Goal: Task Accomplishment & Management: Complete application form

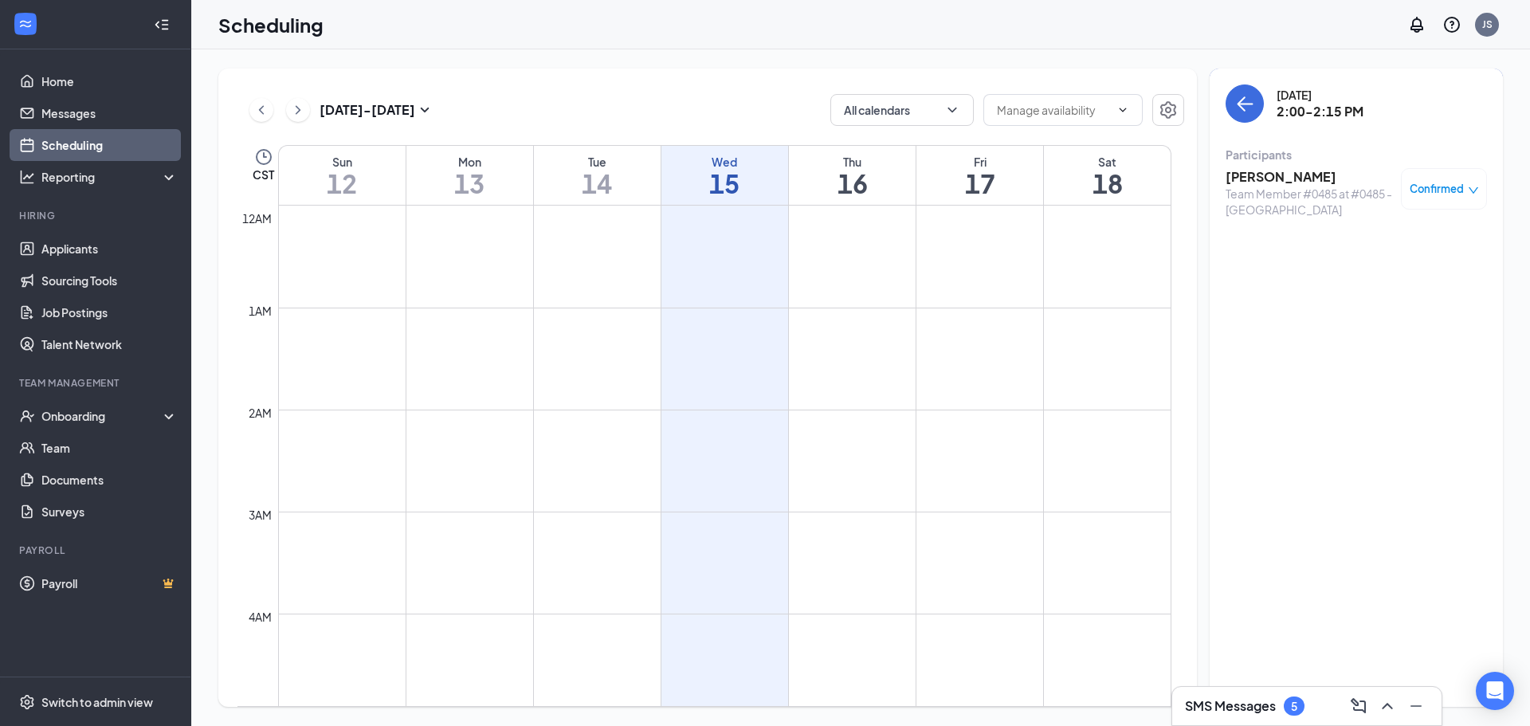
scroll to position [783, 0]
click at [596, 186] on h1 "14" at bounding box center [597, 183] width 127 height 27
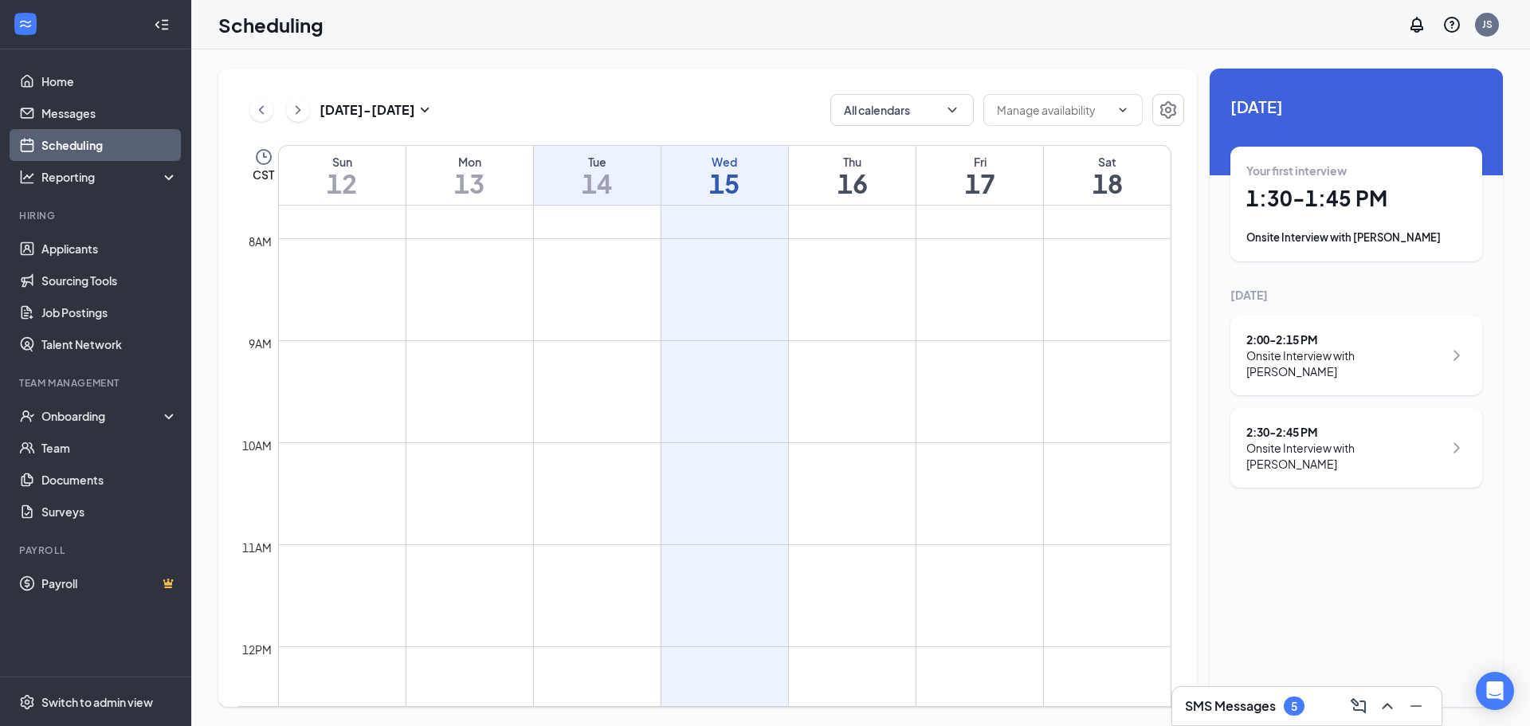
click at [1363, 352] on div "Onsite Interview with [PERSON_NAME]" at bounding box center [1344, 363] width 197 height 32
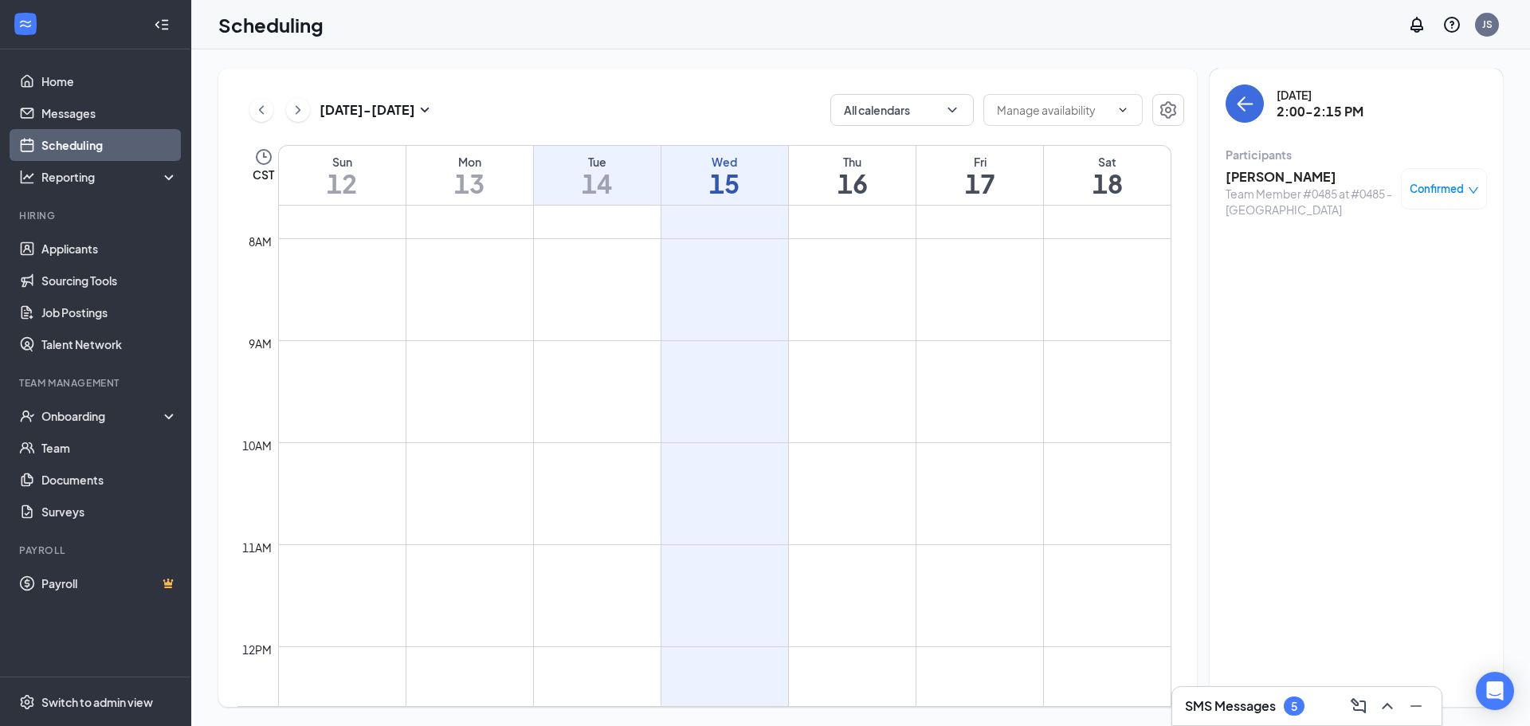
click at [1305, 180] on h3 "[PERSON_NAME]" at bounding box center [1309, 177] width 167 height 18
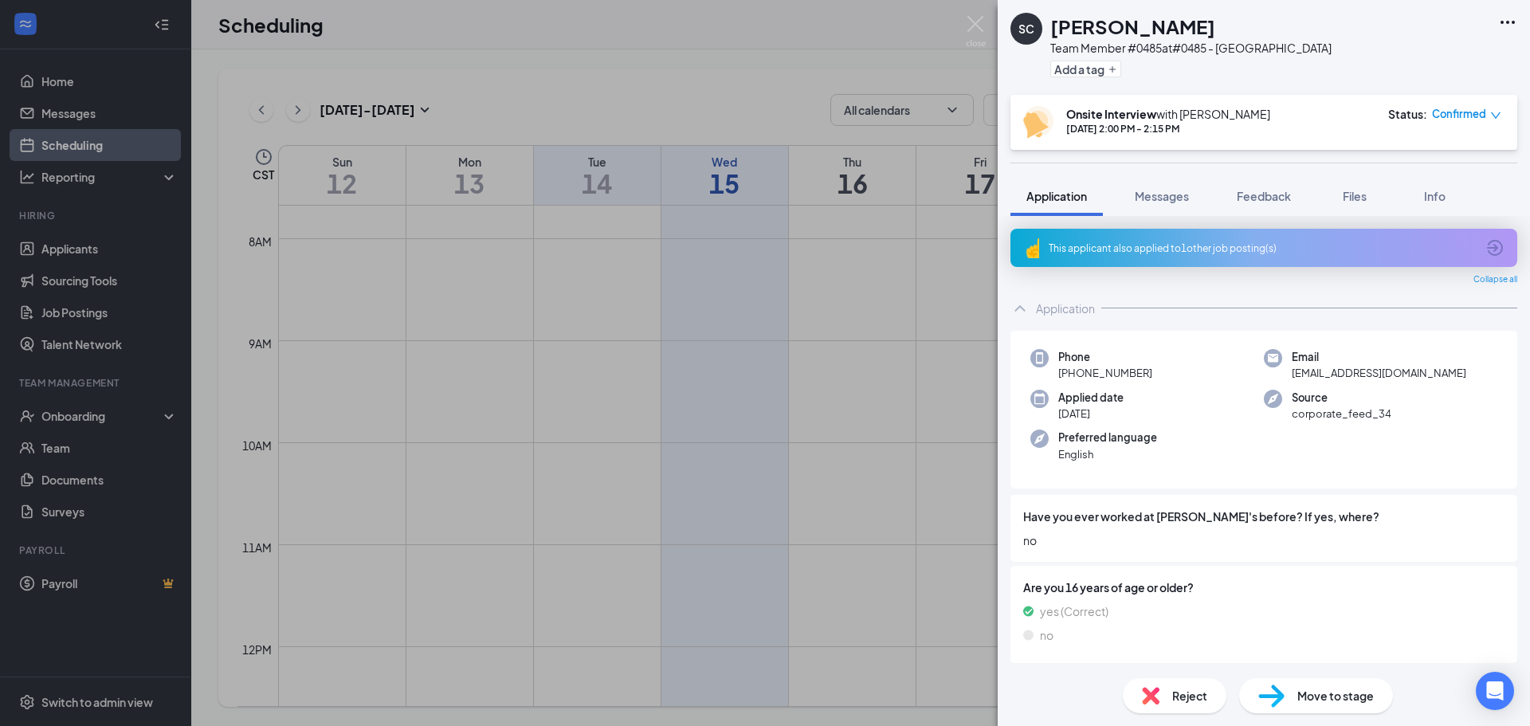
click at [1340, 693] on span "Move to stage" at bounding box center [1335, 696] width 77 height 18
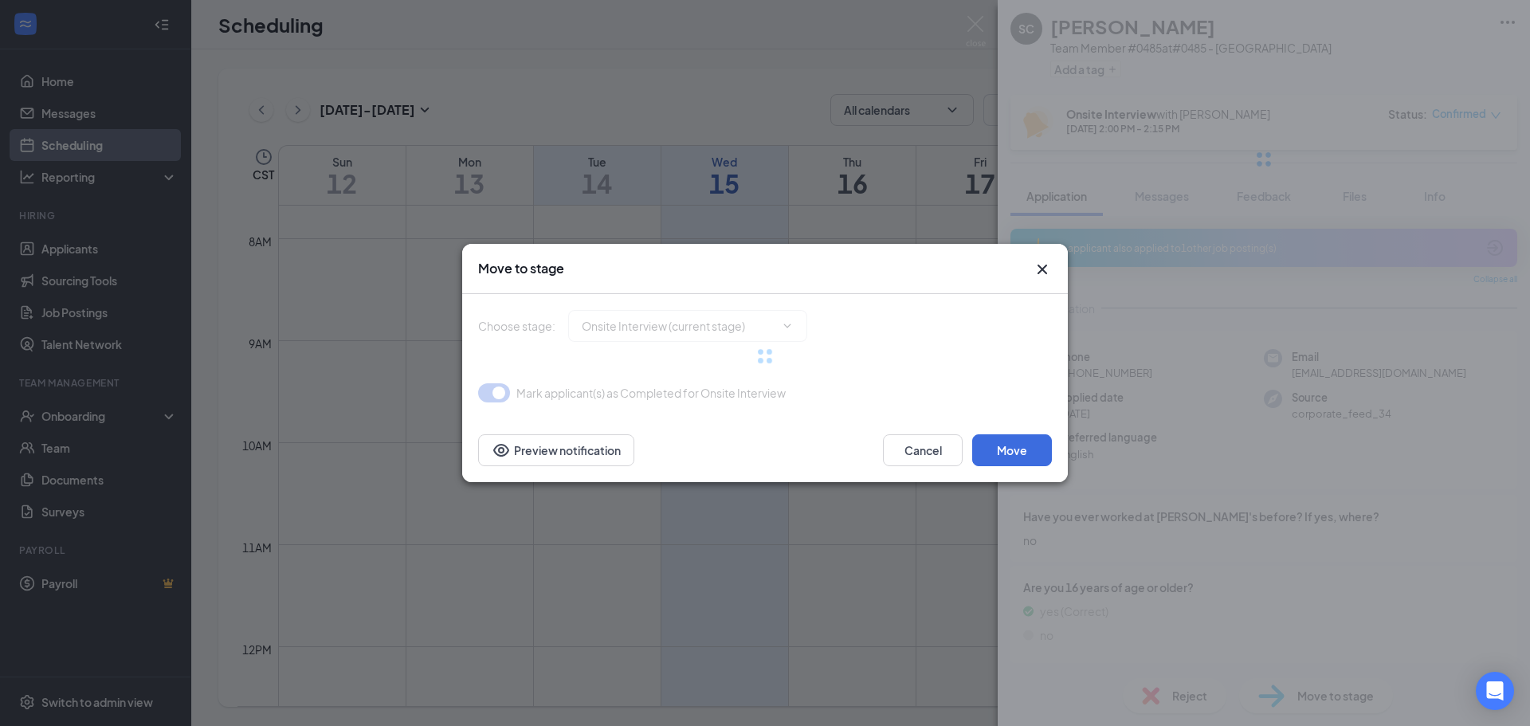
type input "Hiring Complete (final stage)"
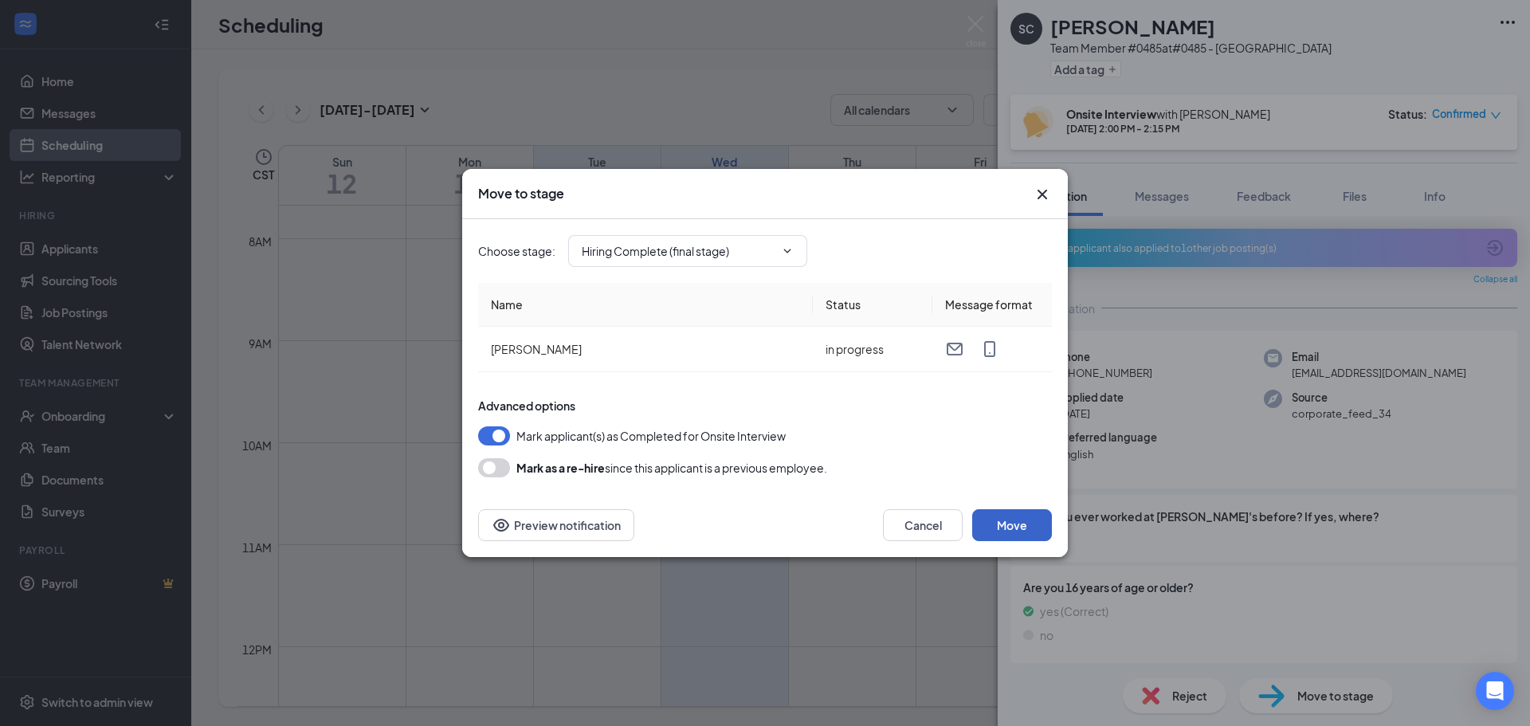
click at [1011, 524] on button "Move" at bounding box center [1012, 525] width 80 height 32
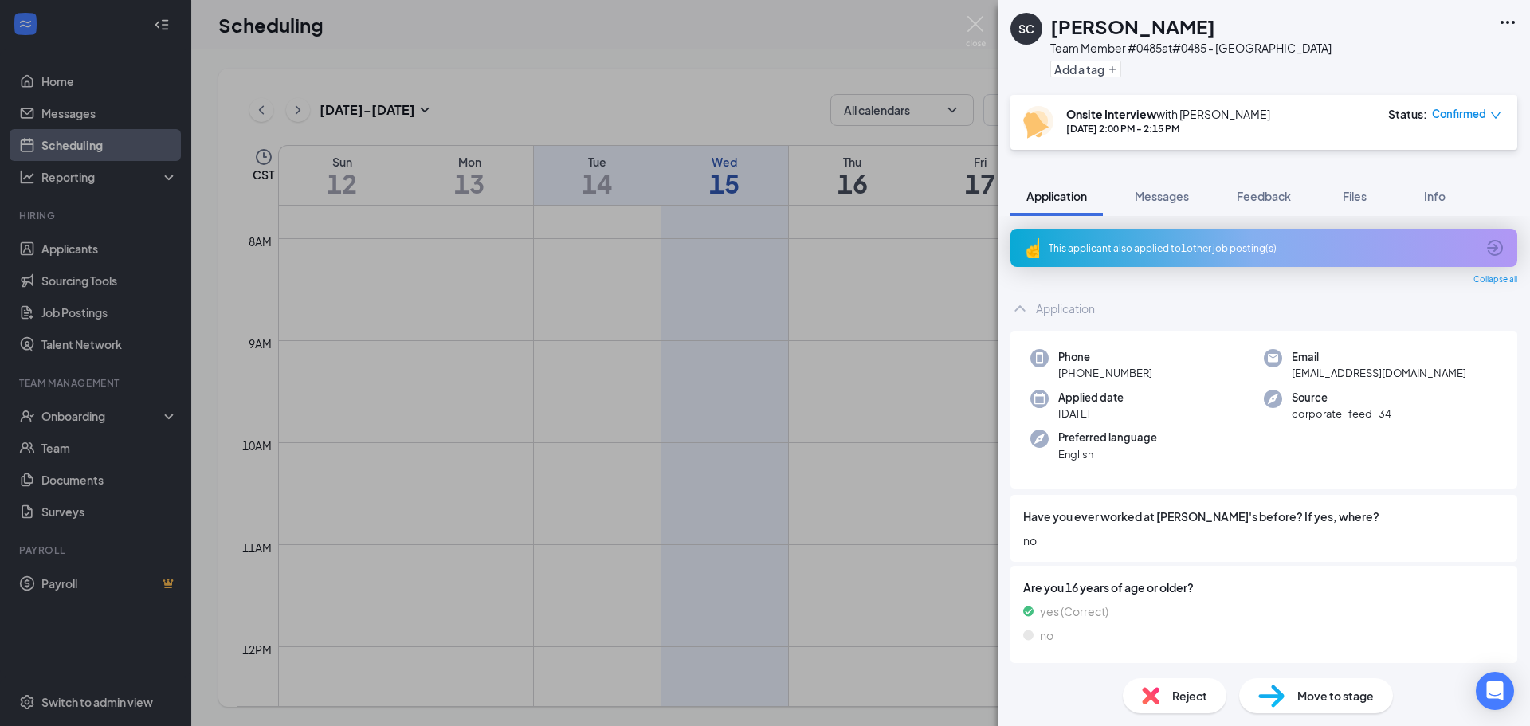
click at [1324, 702] on span "Move to stage" at bounding box center [1335, 696] width 77 height 18
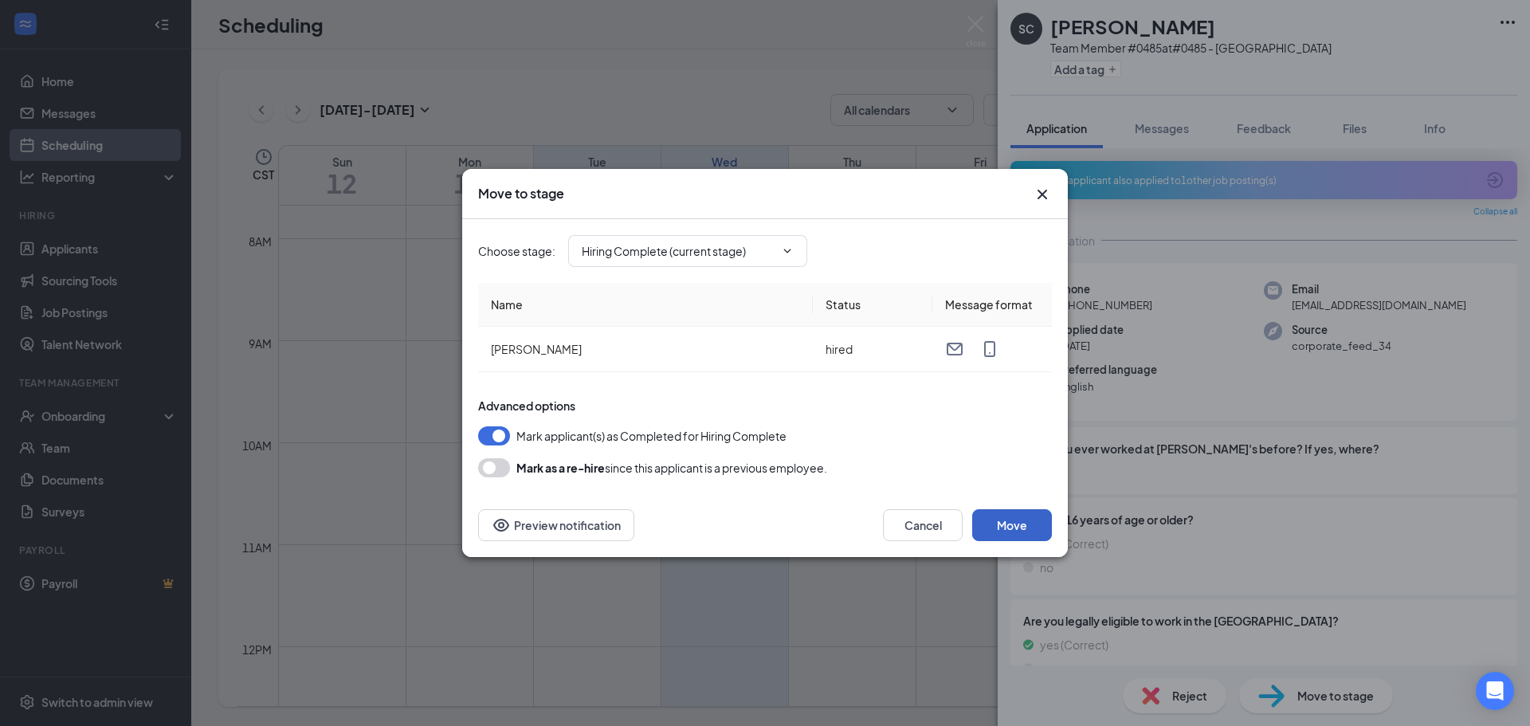
click at [1015, 535] on button "Move" at bounding box center [1012, 525] width 80 height 32
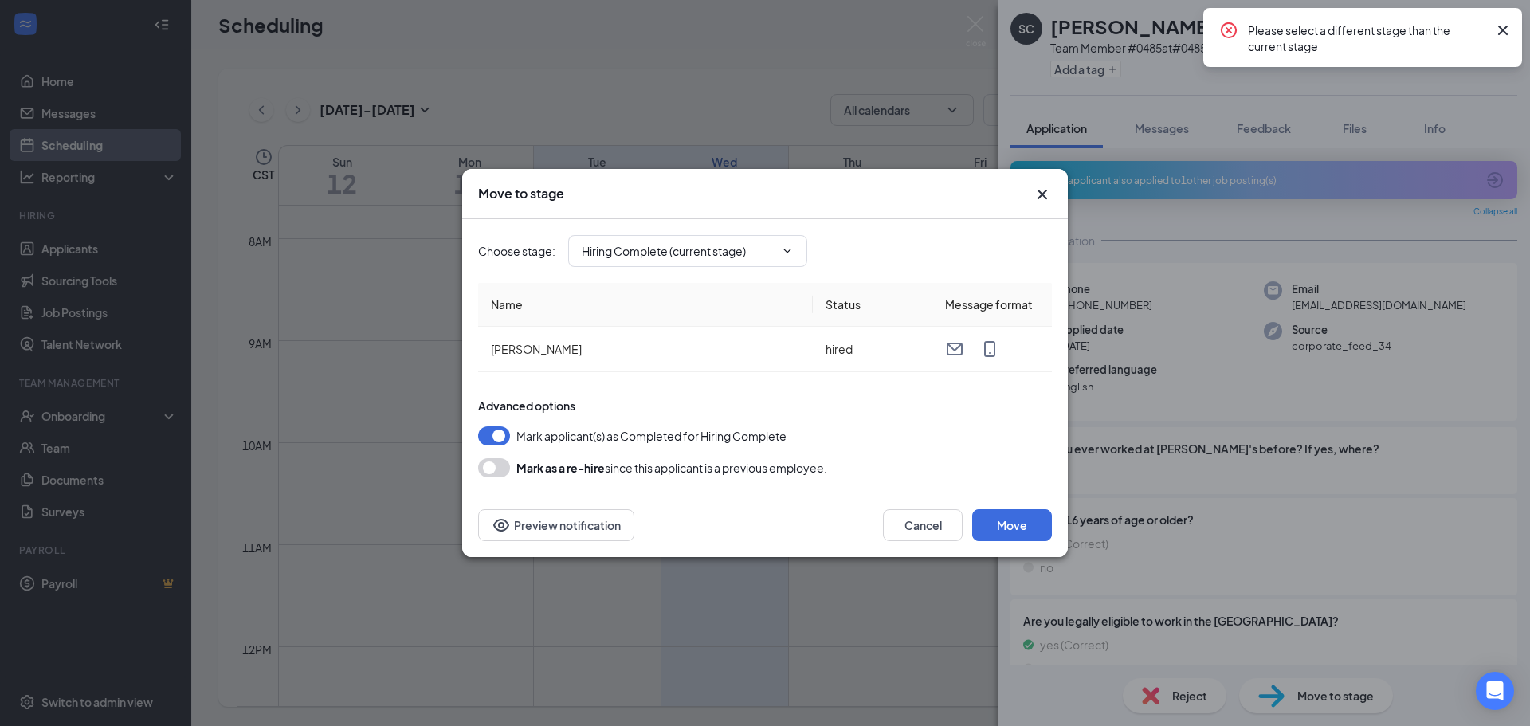
click at [1035, 194] on icon "Cross" at bounding box center [1042, 194] width 19 height 19
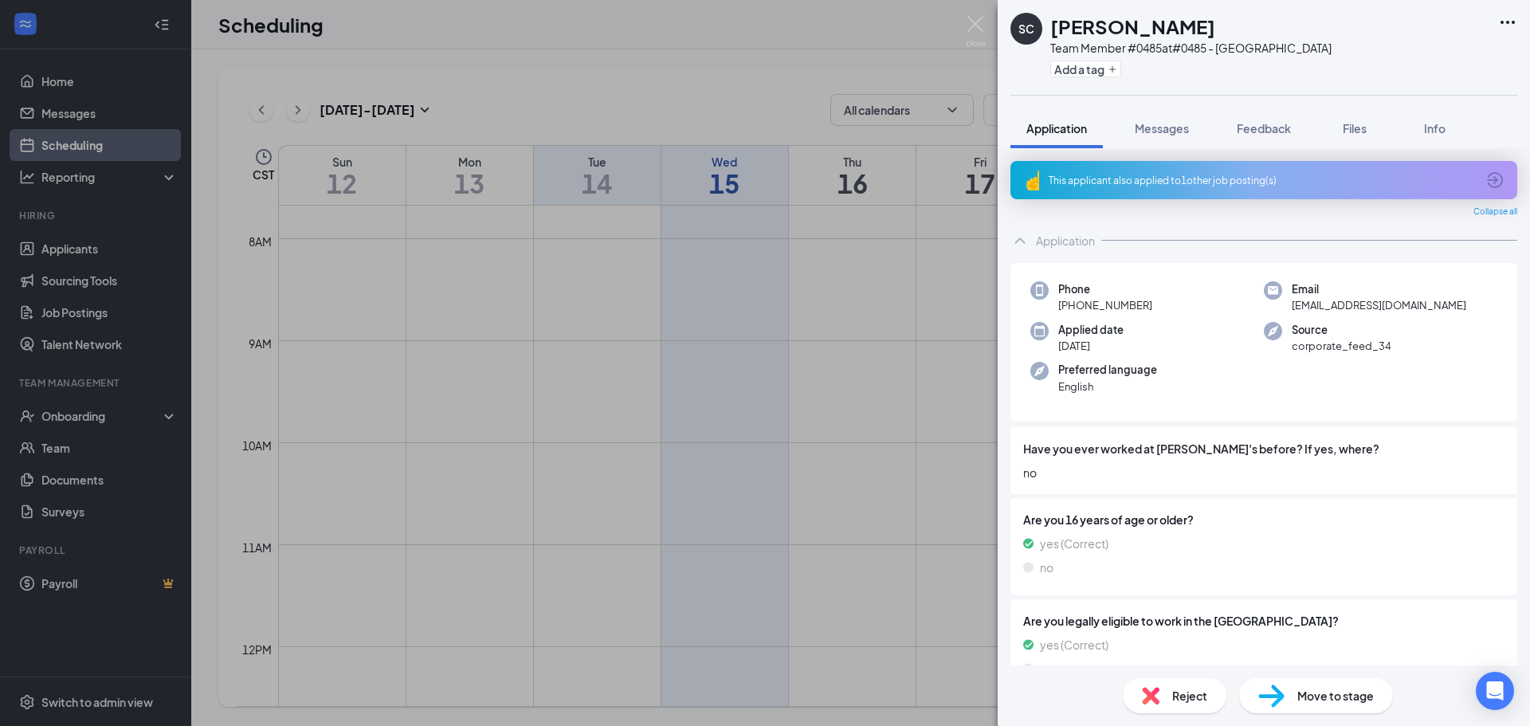
click at [120, 496] on div "SC [PERSON_NAME] Team Member #0485 at #0485 - [GEOGRAPHIC_DATA] Add a tag Appli…" at bounding box center [765, 363] width 1530 height 726
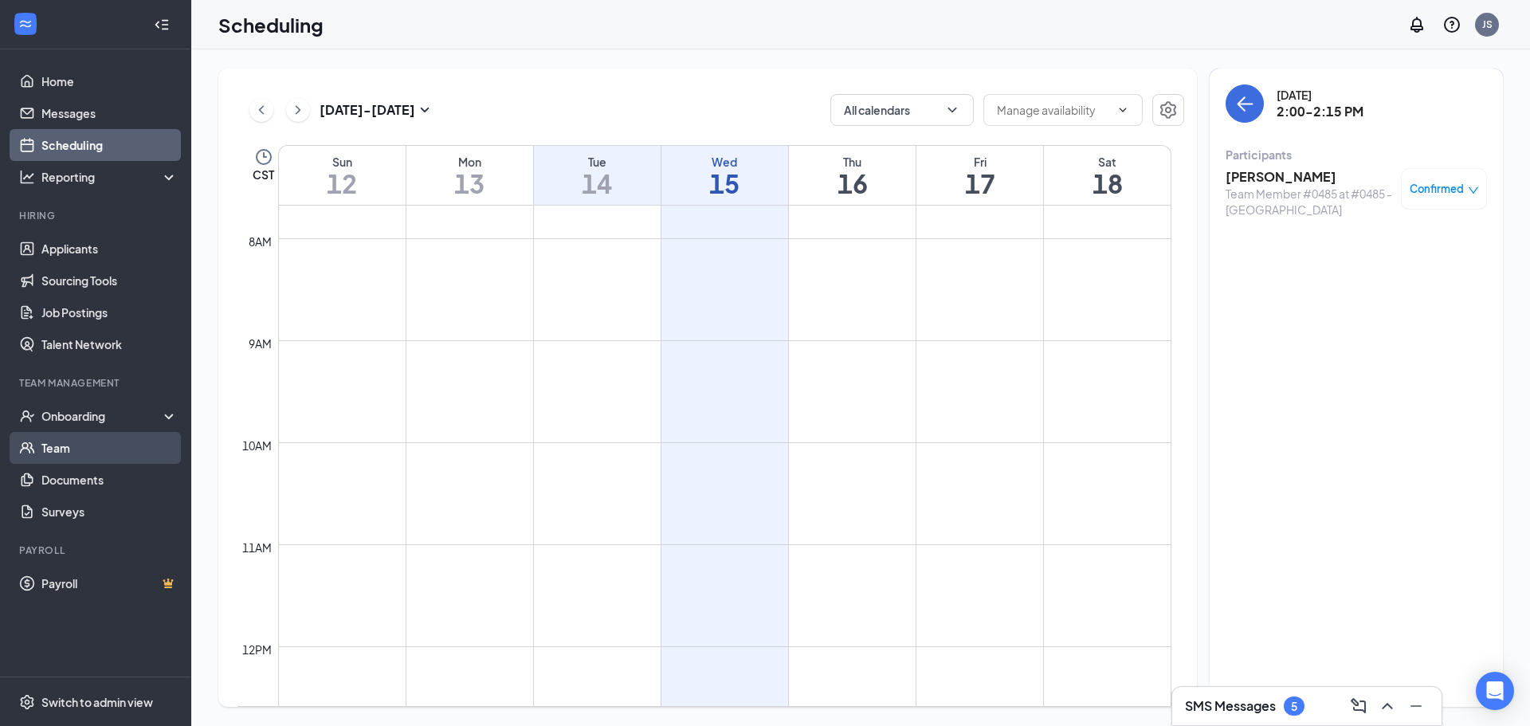
click at [104, 438] on link "Team" at bounding box center [109, 448] width 136 height 32
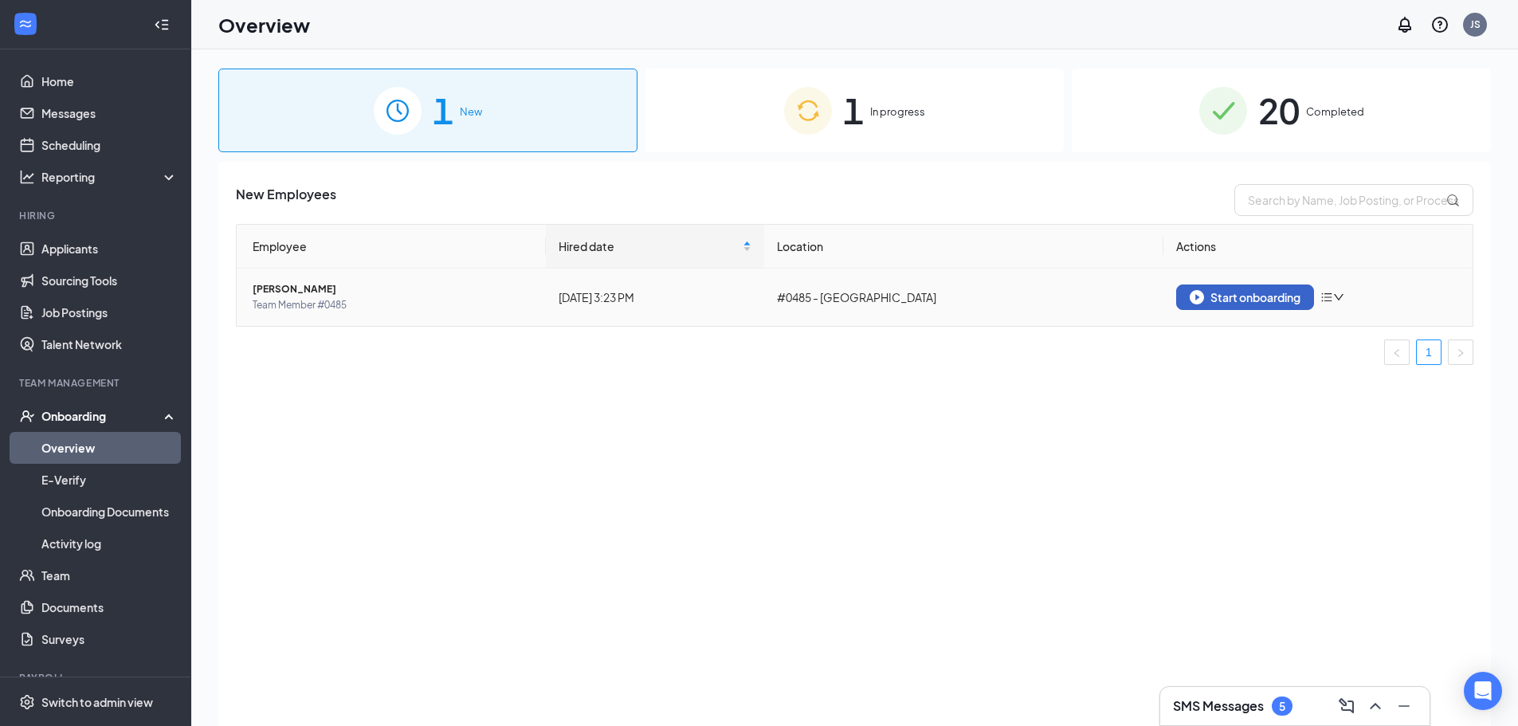
click at [1248, 295] on div "Start onboarding" at bounding box center [1245, 297] width 111 height 14
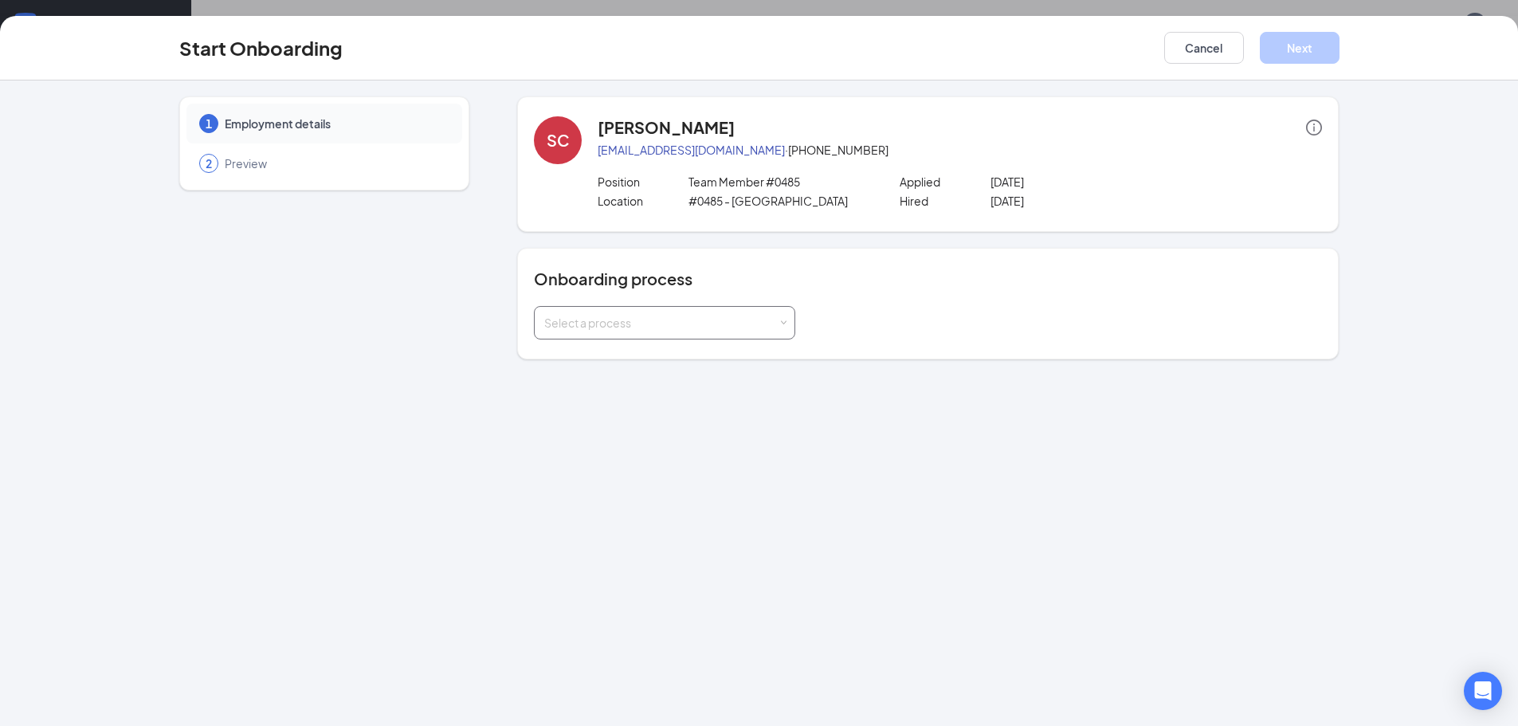
click at [751, 330] on div "Select a process" at bounding box center [660, 323] width 233 height 16
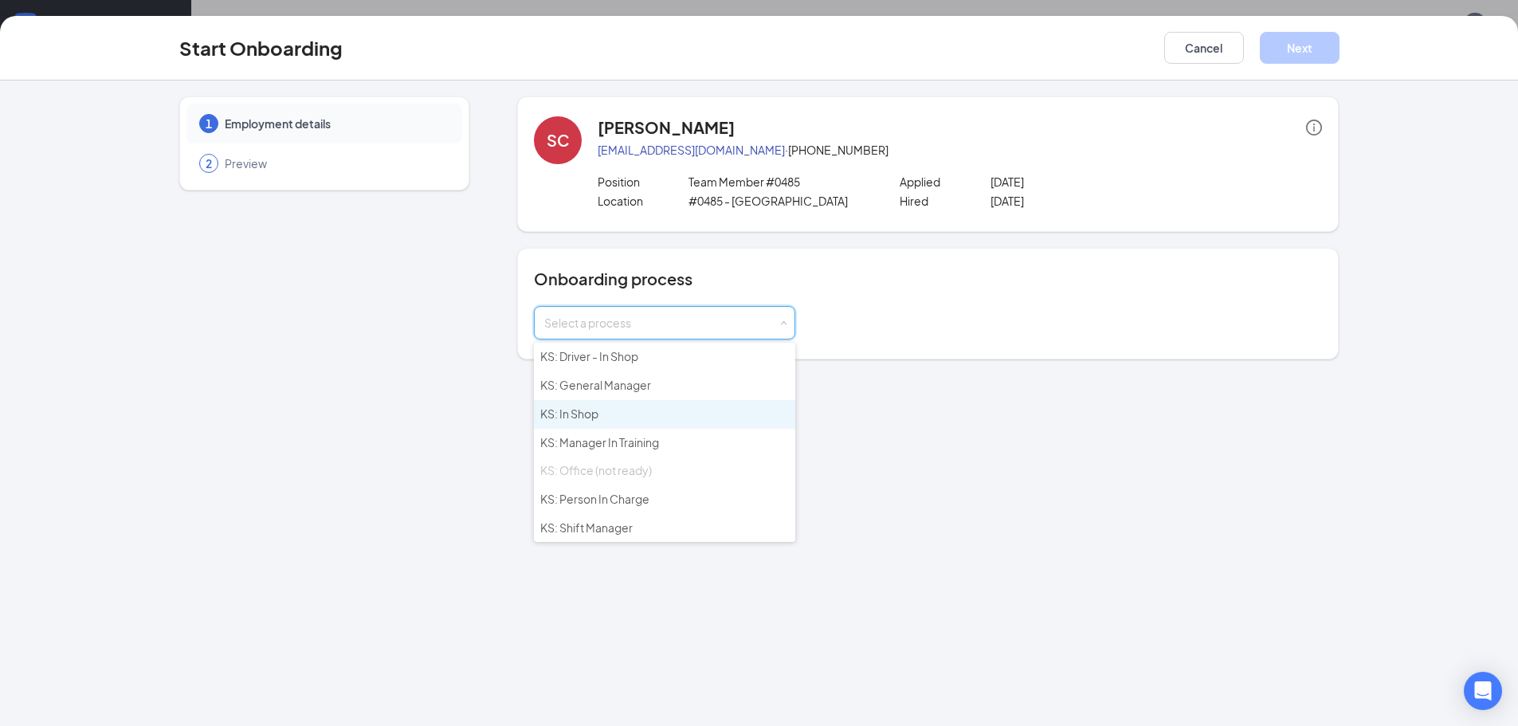
click at [602, 417] on li "KS: In Shop" at bounding box center [664, 414] width 261 height 29
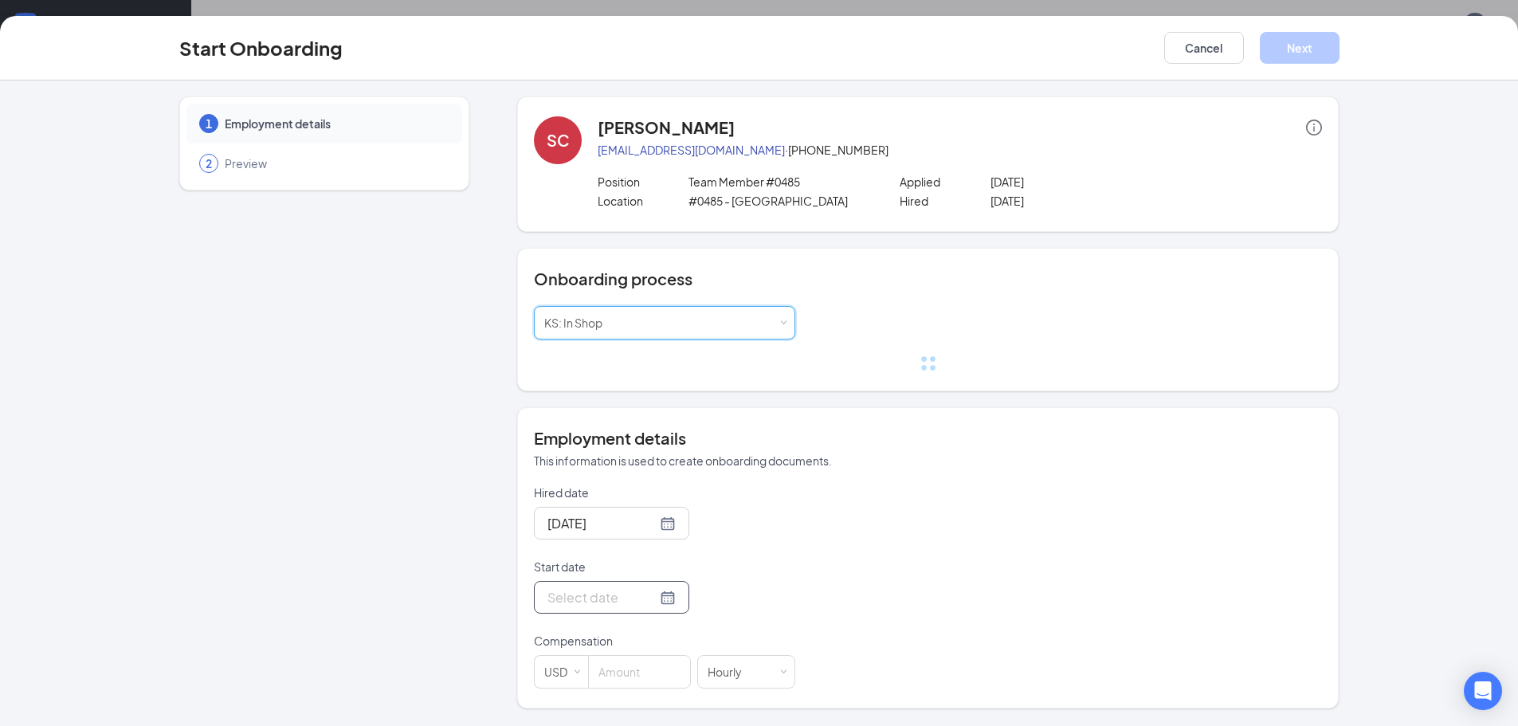
click at [604, 591] on form "Hired date Oct 15, 2025 Start date Compensation USD Hourly" at bounding box center [664, 587] width 261 height 204
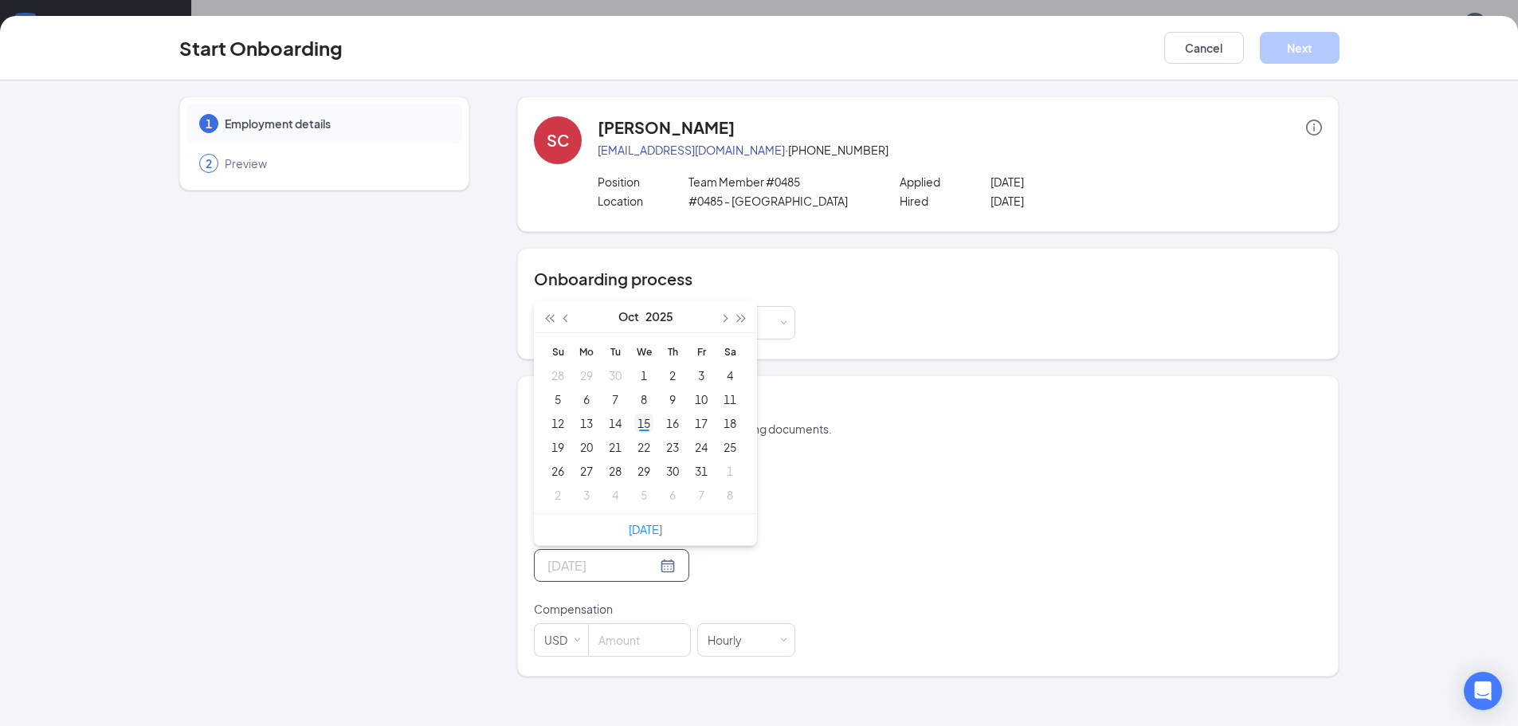
type input "Oct 15, 2025"
click at [646, 422] on div "15" at bounding box center [643, 423] width 19 height 19
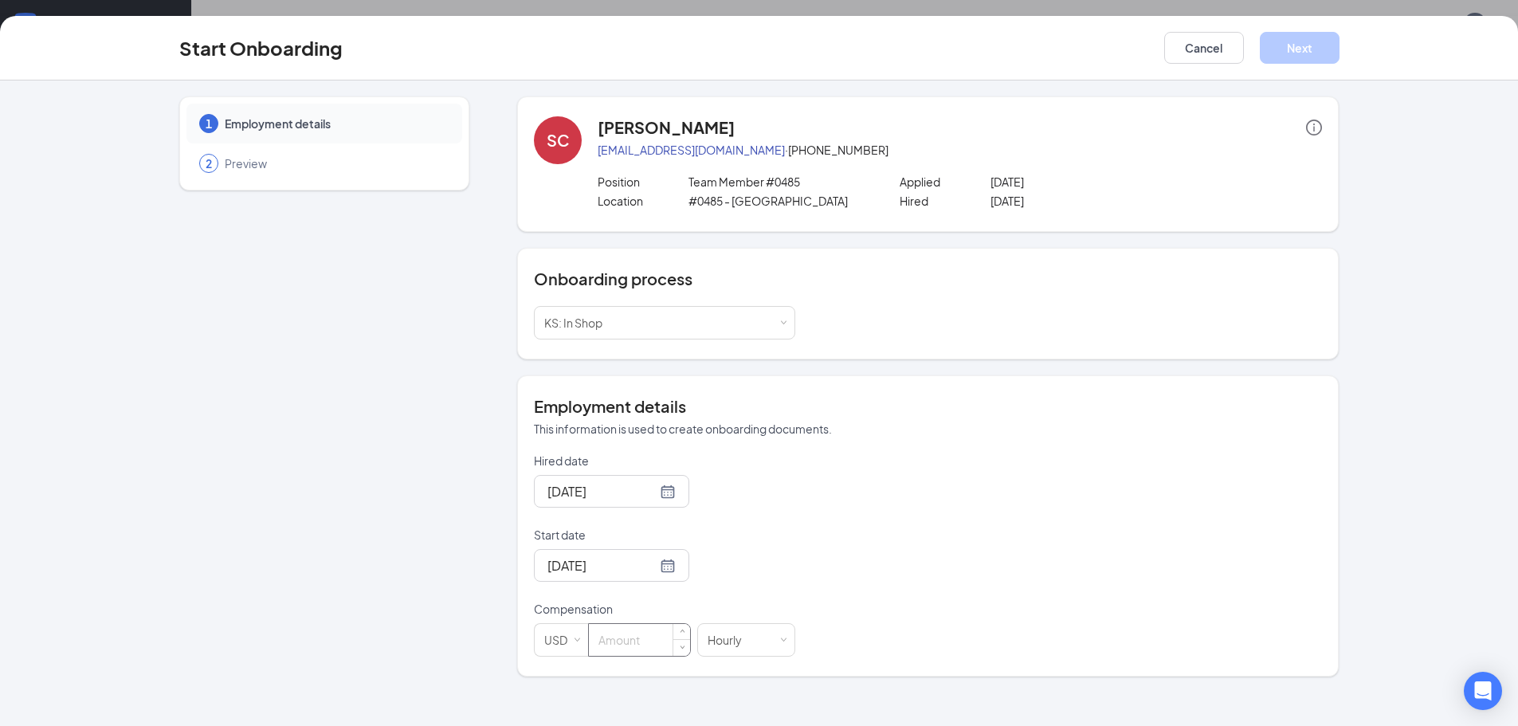
click at [664, 630] on input at bounding box center [639, 640] width 101 height 32
type input "12"
click at [1329, 52] on button "Next" at bounding box center [1300, 48] width 80 height 32
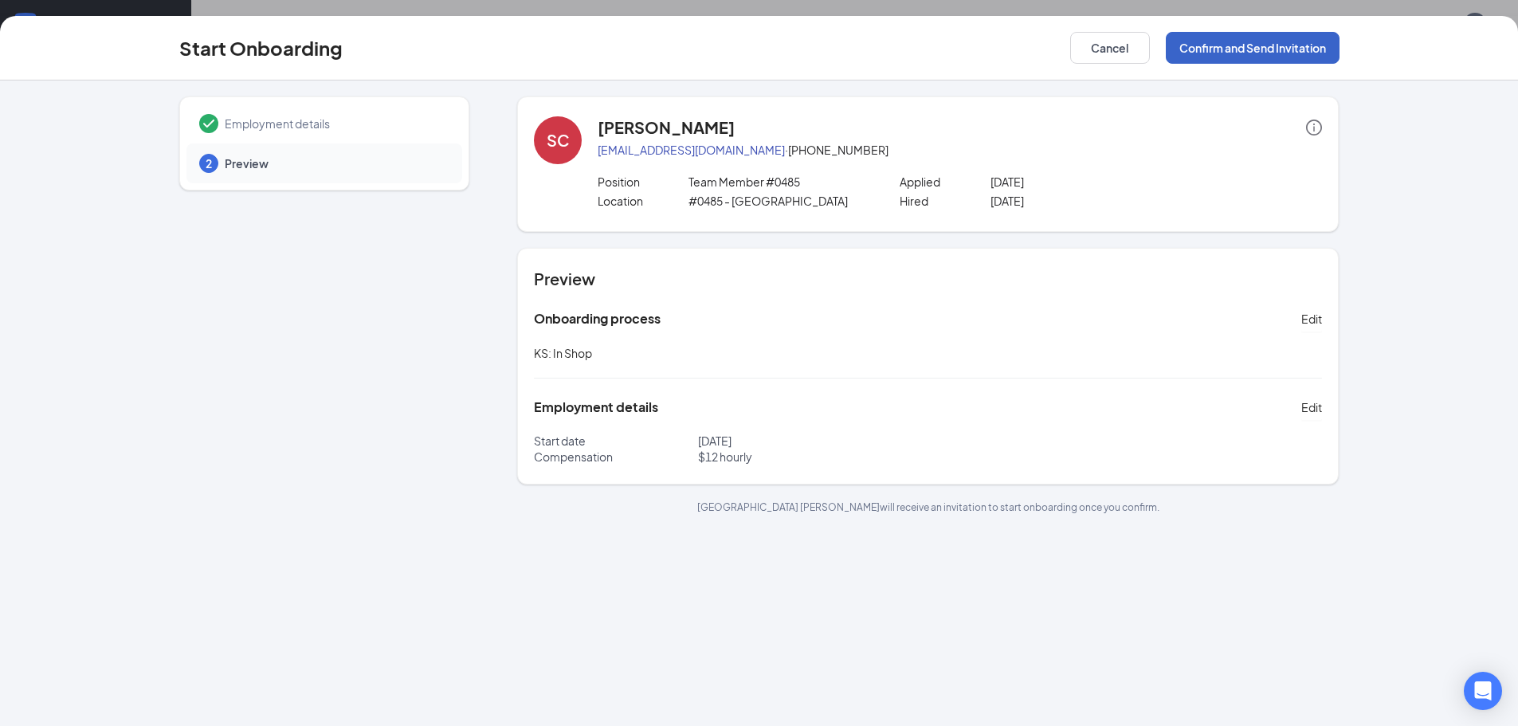
click at [1285, 52] on button "Confirm and Send Invitation" at bounding box center [1253, 48] width 174 height 32
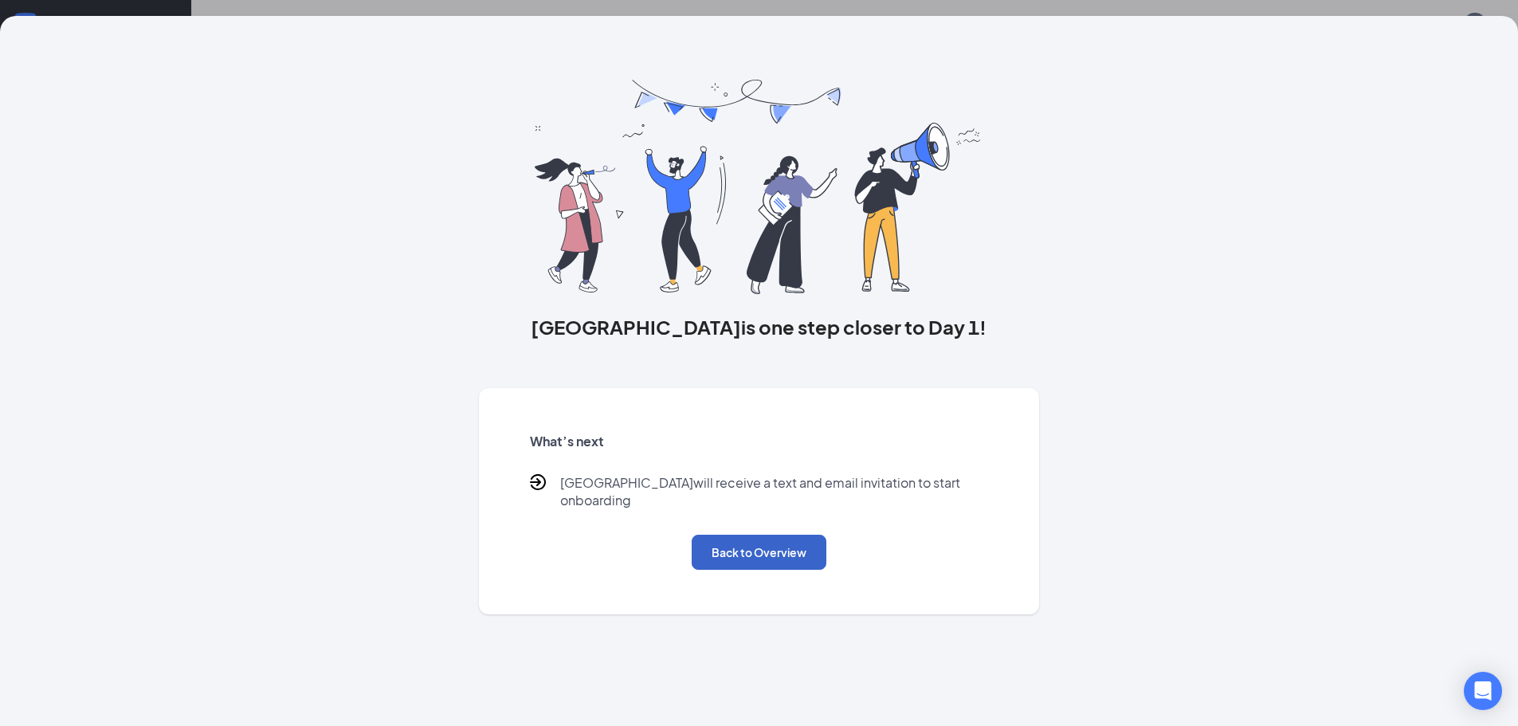
click at [741, 538] on button "Back to Overview" at bounding box center [759, 552] width 135 height 35
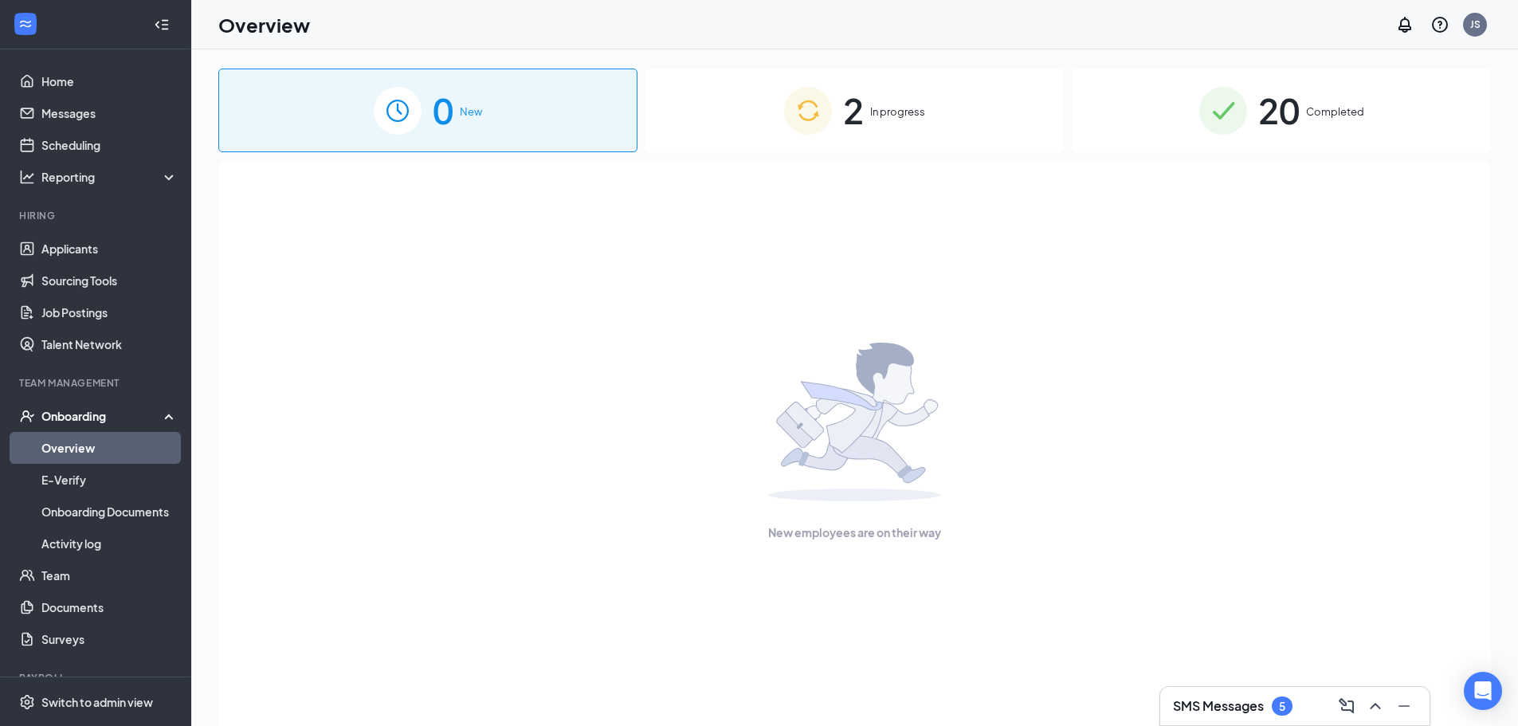
click at [865, 117] on div "2 In progress" at bounding box center [855, 111] width 419 height 84
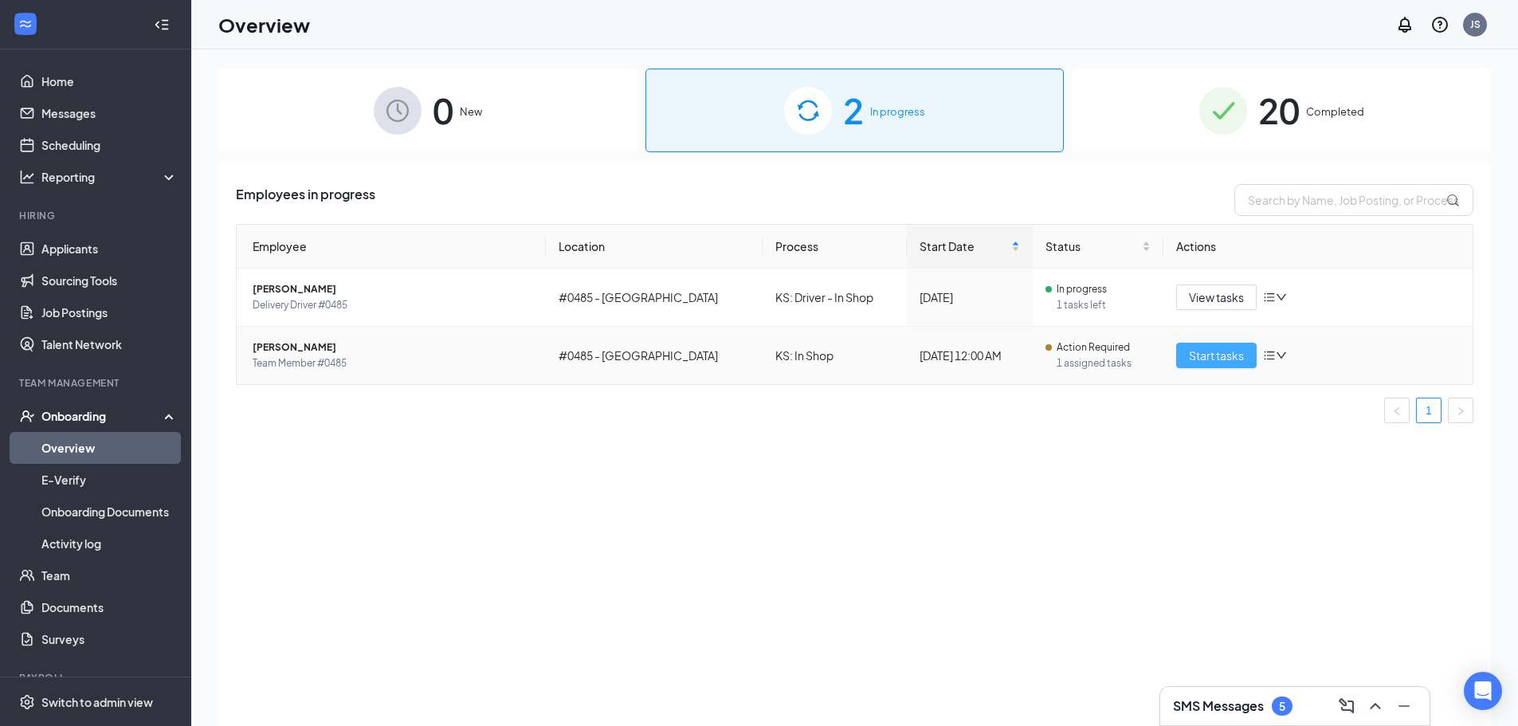
click at [1198, 355] on span "Start tasks" at bounding box center [1216, 356] width 55 height 18
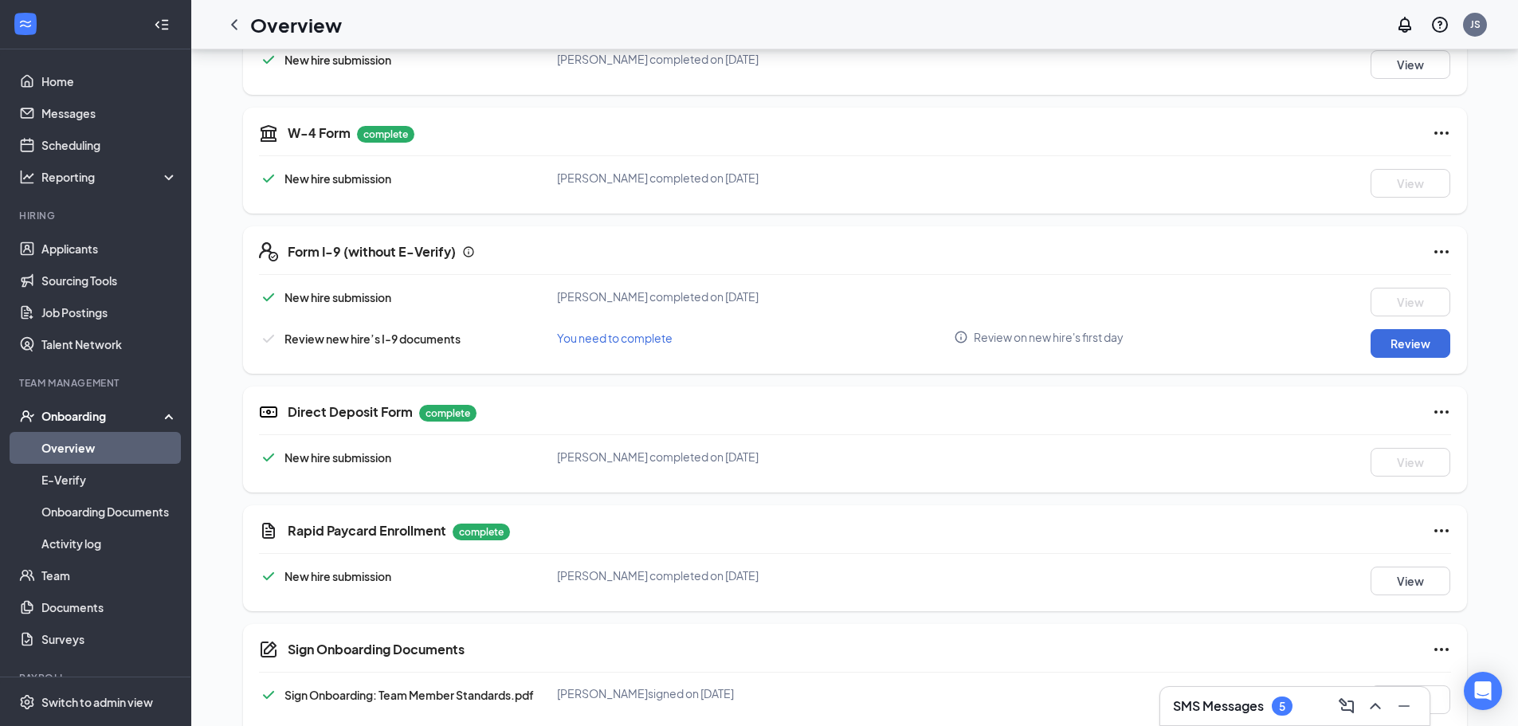
scroll to position [319, 0]
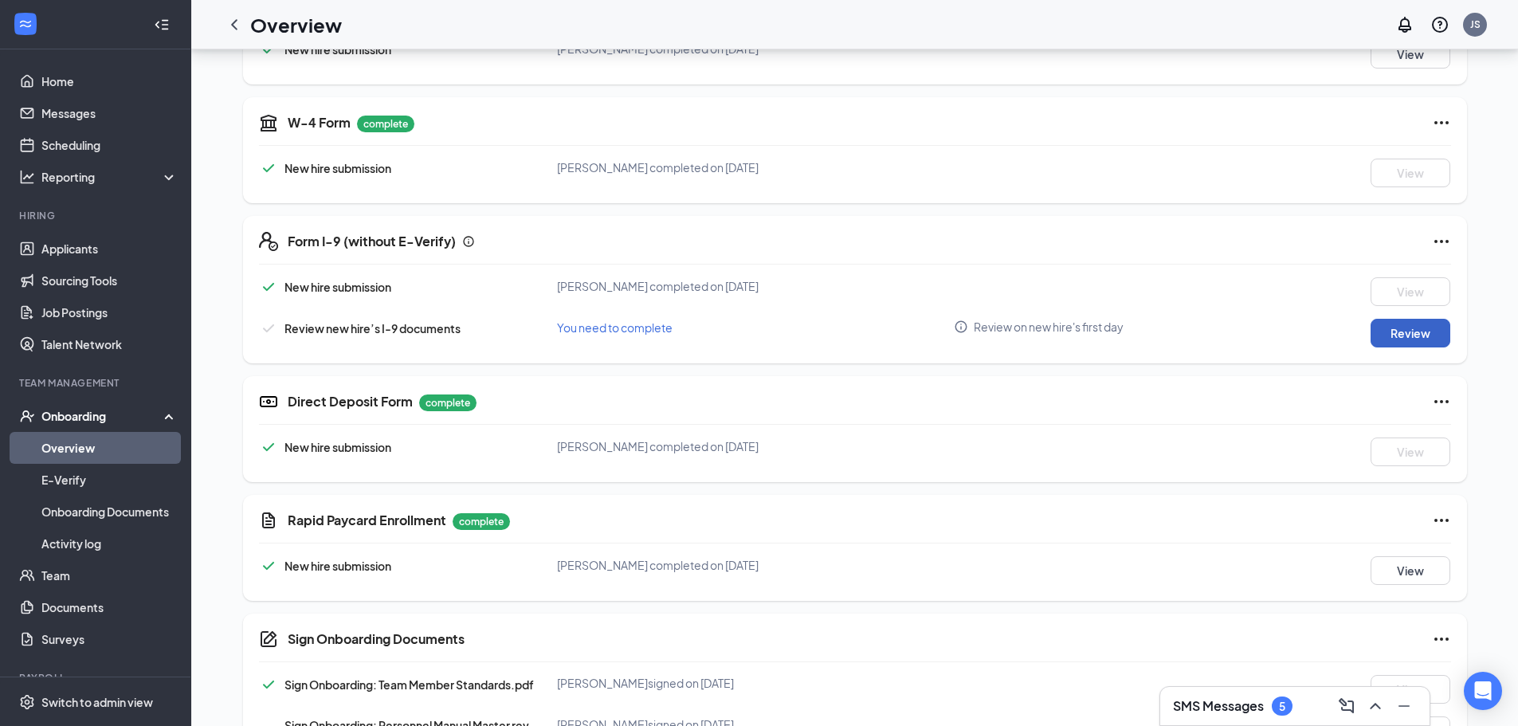
click at [1406, 334] on button "Review" at bounding box center [1411, 333] width 80 height 29
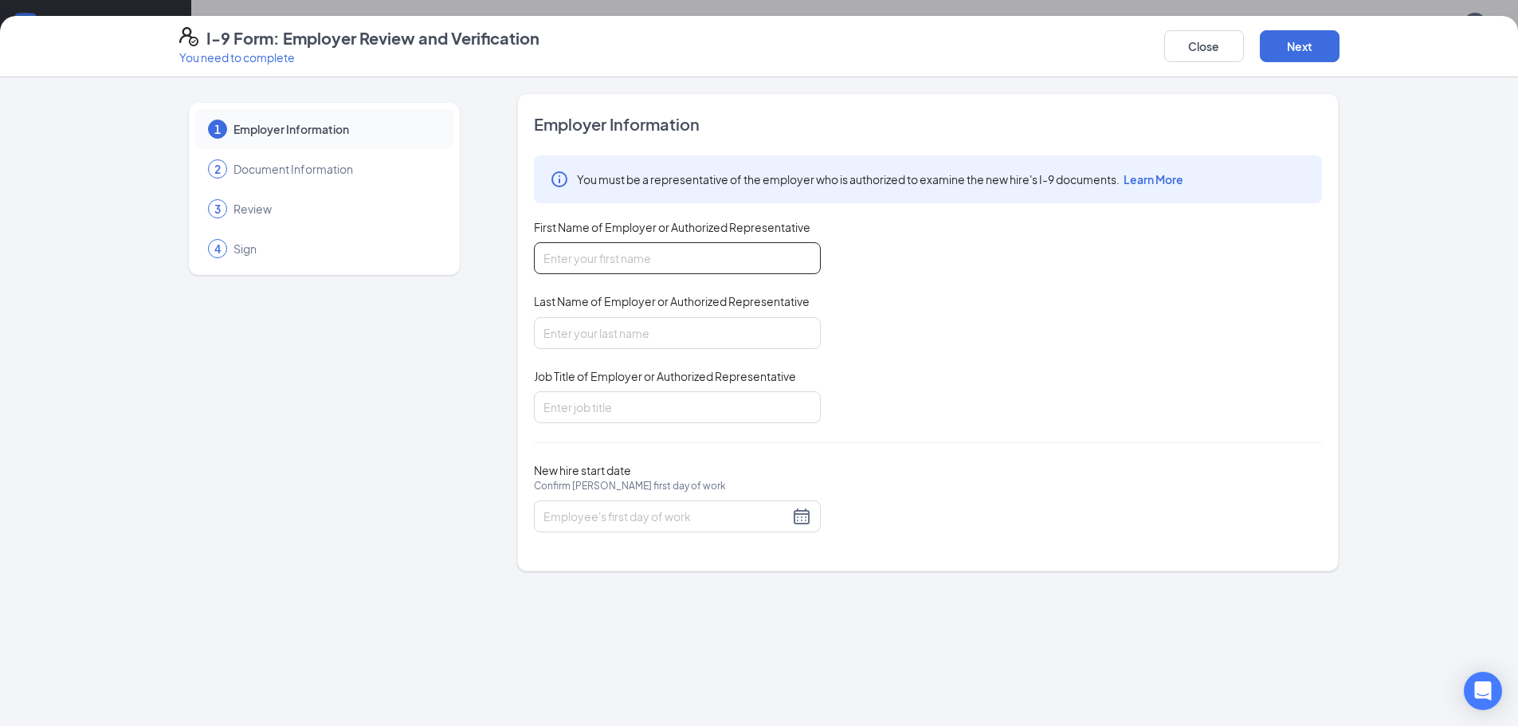
click at [716, 266] on input "First Name of Employer or Authorized Representative" at bounding box center [677, 258] width 287 height 32
type input "JD"
type input "Sirridge"
type input "GM"
click at [806, 522] on div at bounding box center [678, 516] width 268 height 19
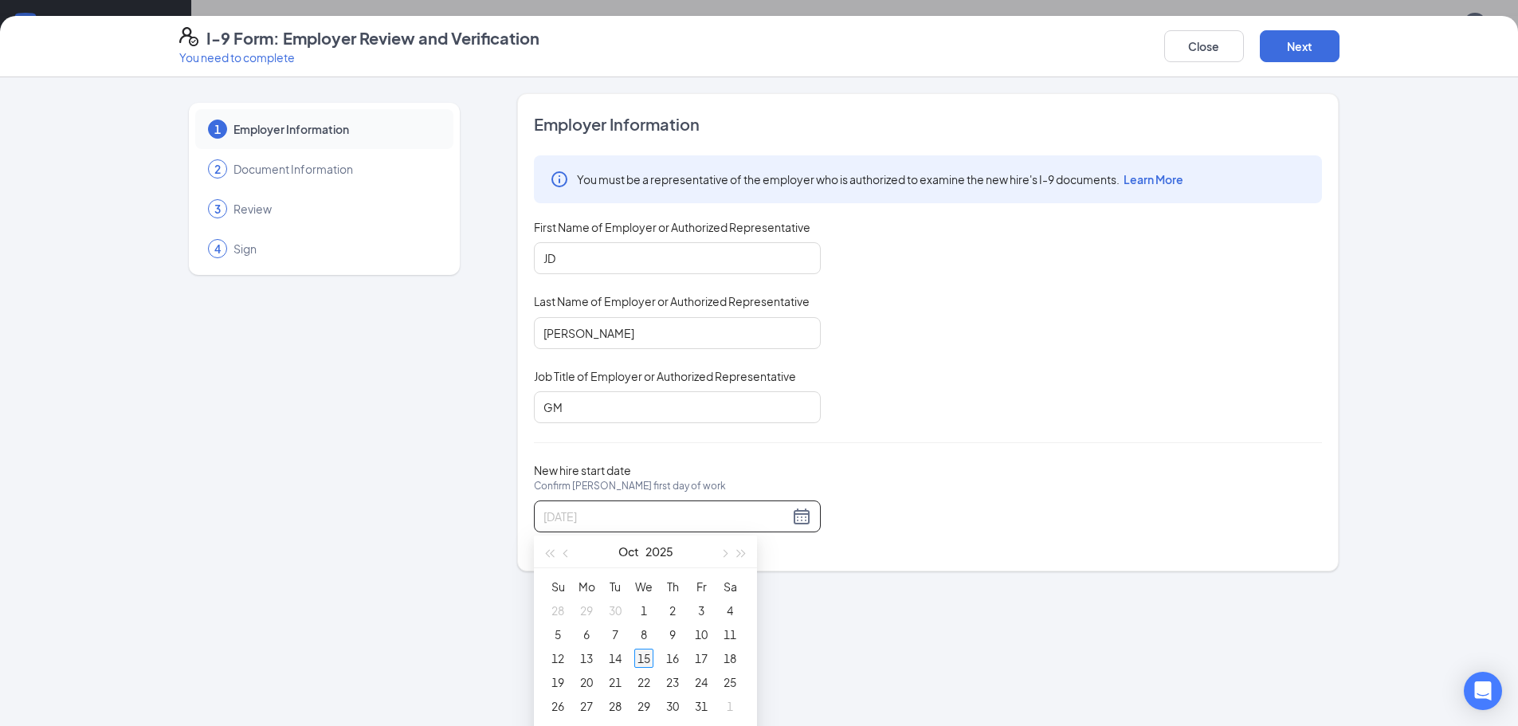
type input "10/15/2025"
click at [652, 661] on div "15" at bounding box center [643, 658] width 19 height 19
click at [1300, 29] on div "Close Next" at bounding box center [1251, 46] width 175 height 38
click at [1303, 45] on button "Next" at bounding box center [1300, 46] width 80 height 32
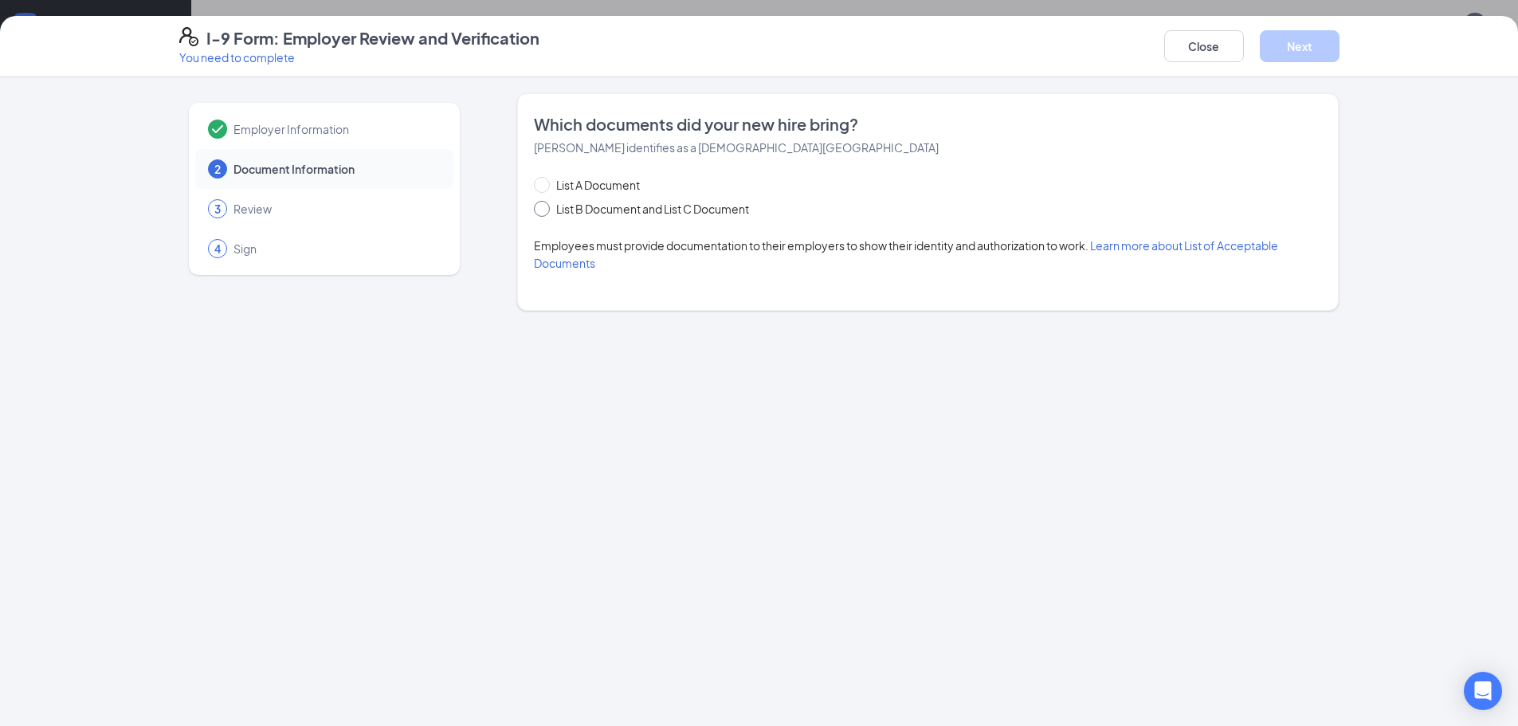
click at [607, 206] on span "List B Document and List C Document" at bounding box center [653, 209] width 206 height 18
click at [545, 206] on input "List B Document and List C Document" at bounding box center [539, 206] width 11 height 11
radio input "true"
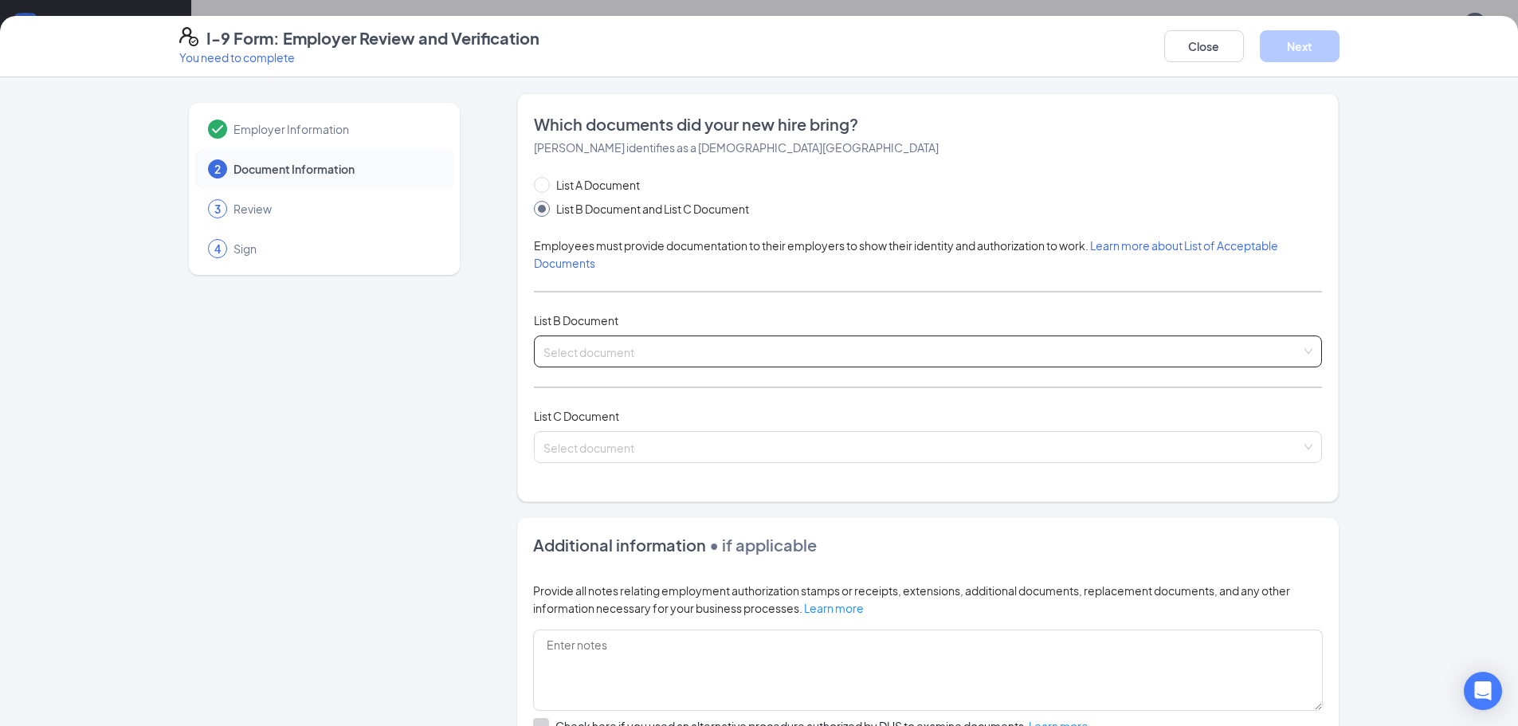
click at [618, 341] on input "search" at bounding box center [923, 348] width 758 height 24
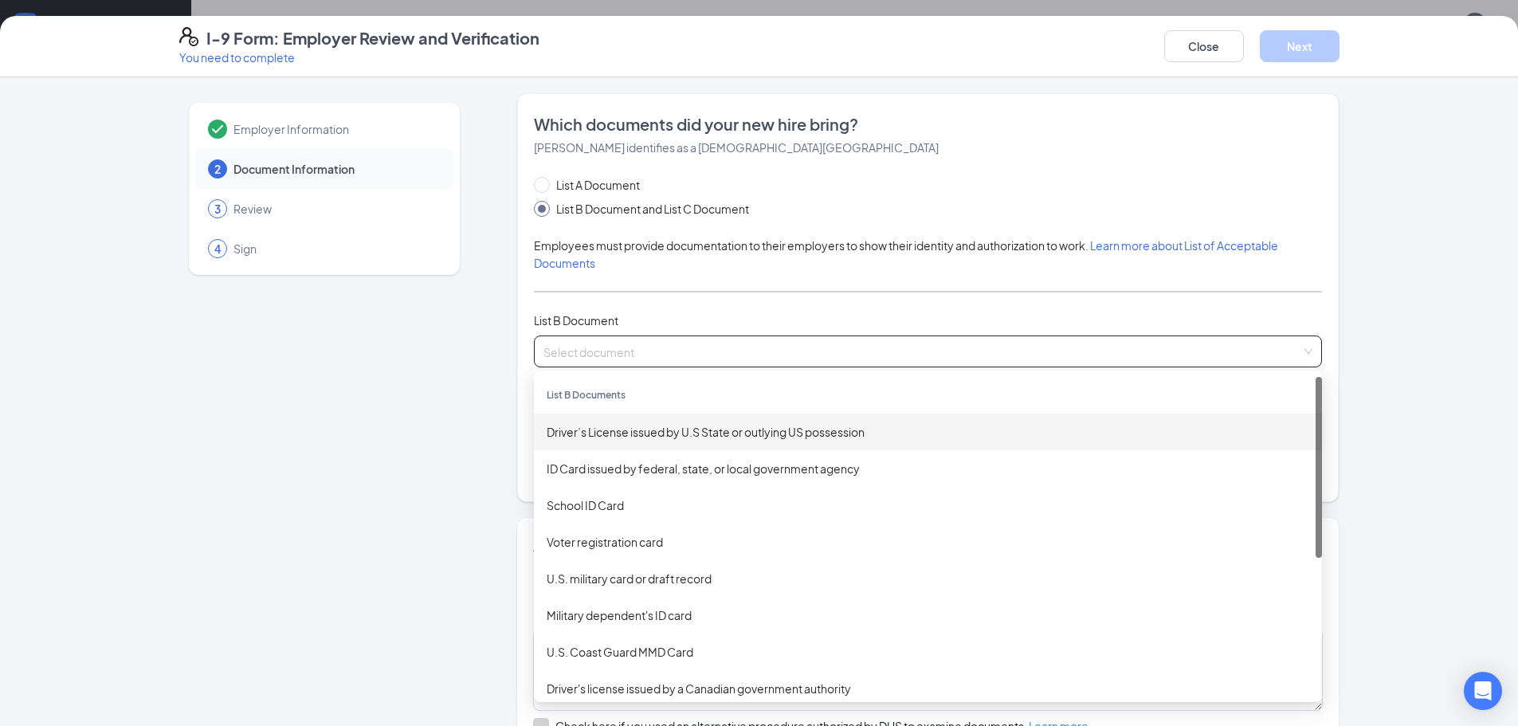
click at [653, 441] on div "Driver’s License issued by U.S State or outlying US possession" at bounding box center [928, 432] width 788 height 37
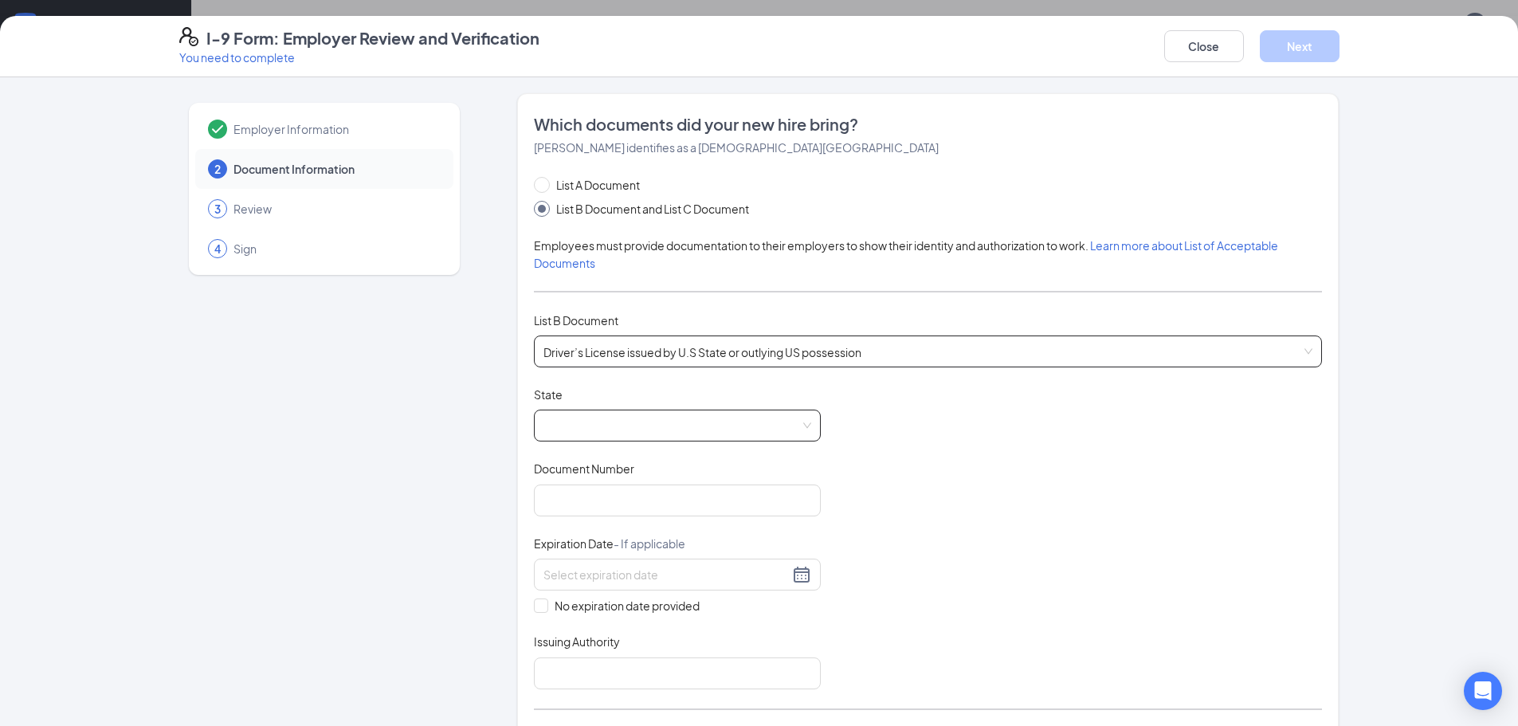
click at [603, 438] on span at bounding box center [678, 425] width 268 height 30
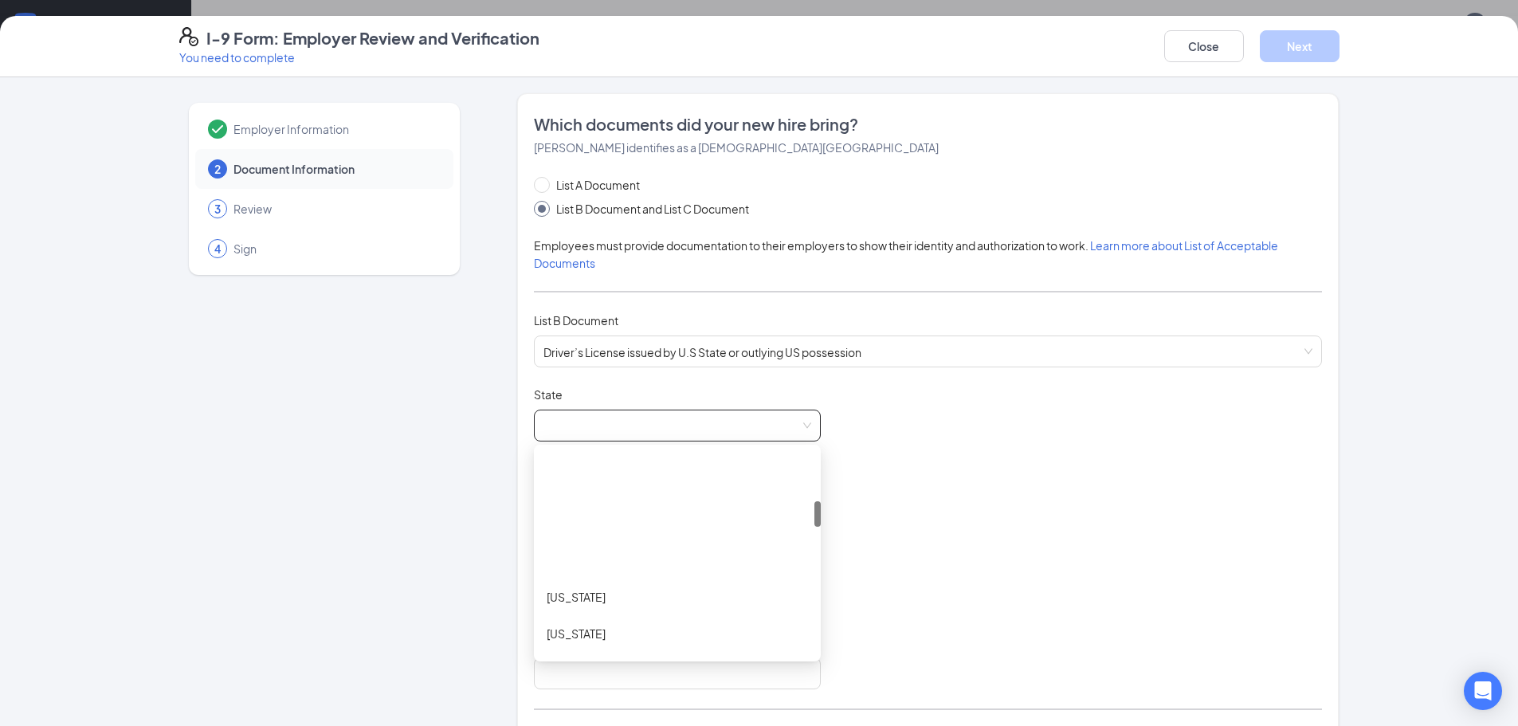
scroll to position [398, 0]
click at [583, 622] on div "Illinois" at bounding box center [677, 621] width 261 height 18
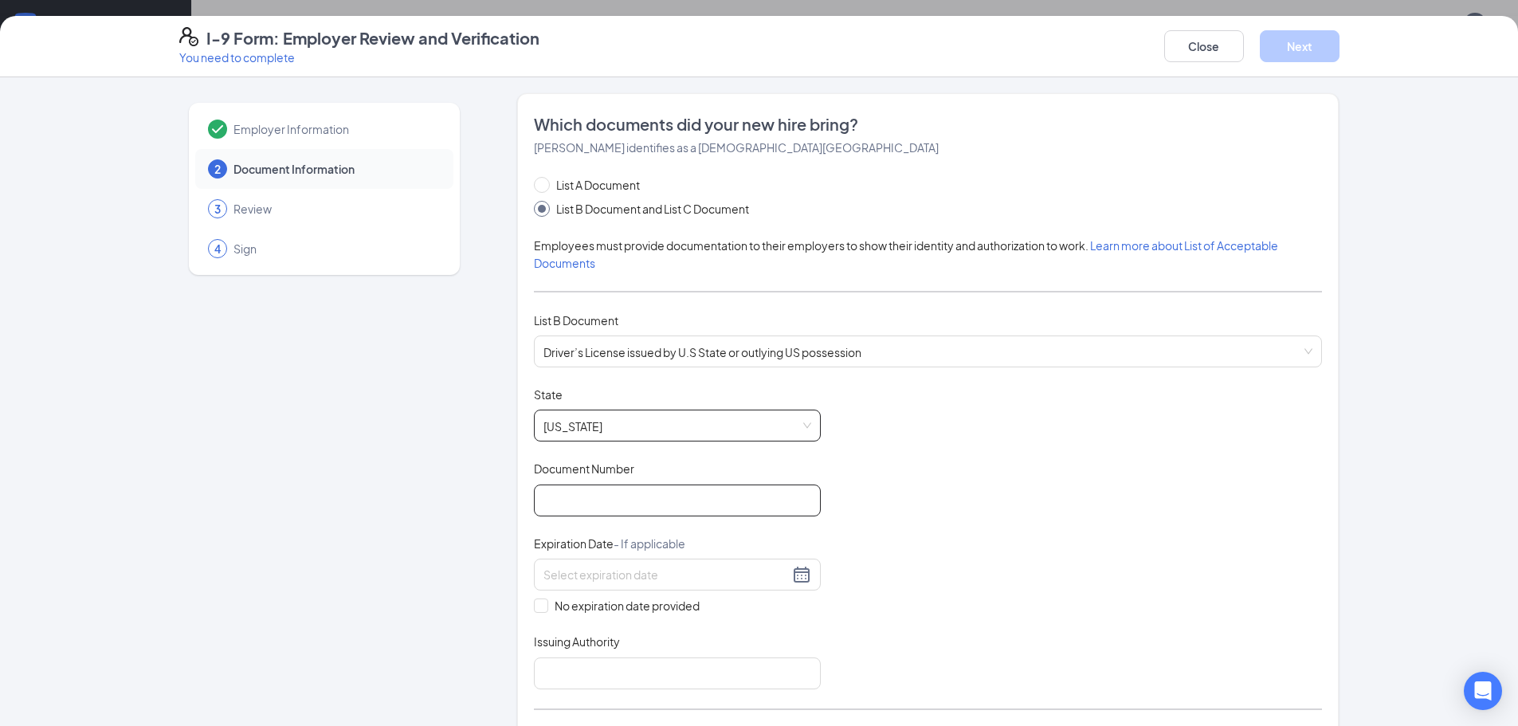
click at [594, 510] on input "Document Number" at bounding box center [677, 501] width 287 height 32
type input "c250-7870-6842"
click at [673, 574] on input at bounding box center [666, 575] width 245 height 18
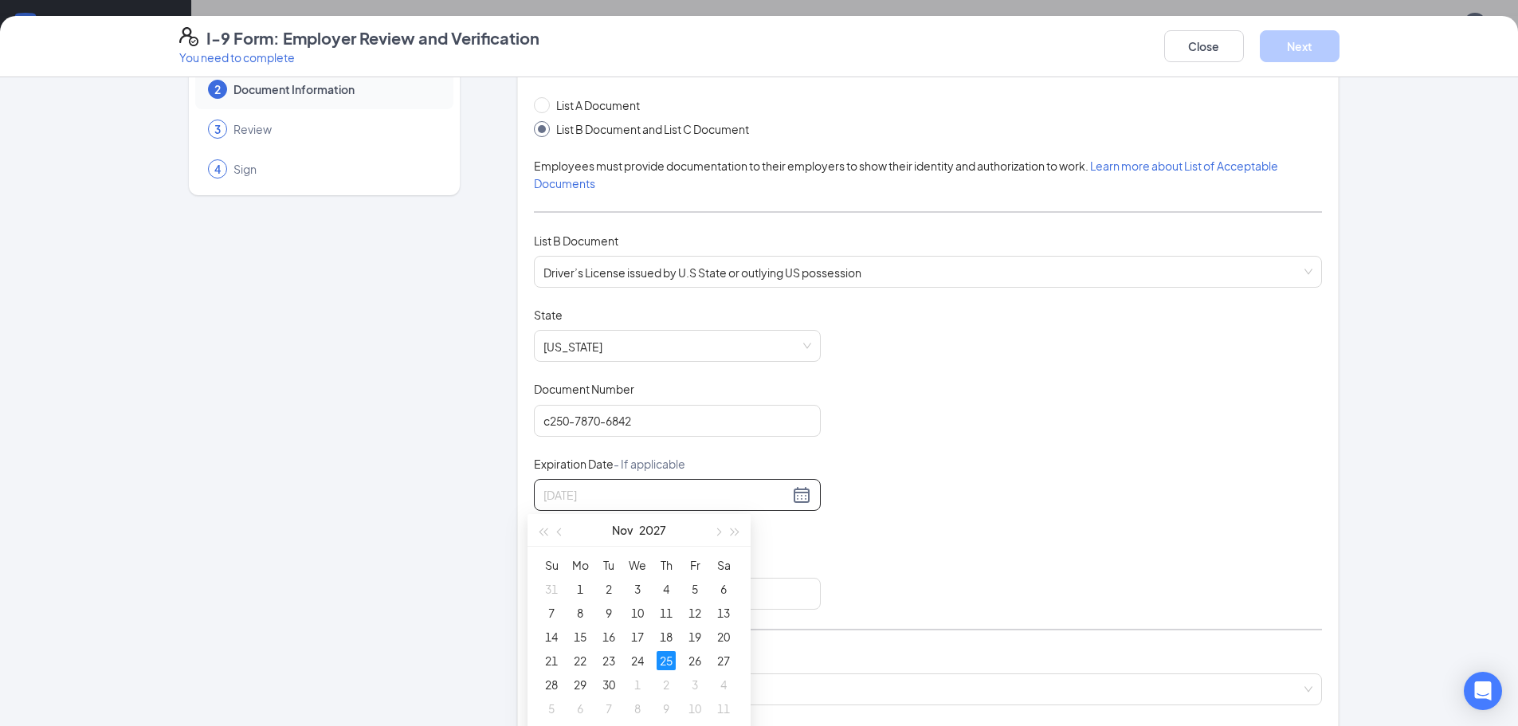
click at [666, 663] on div "25" at bounding box center [666, 660] width 19 height 19
type input "11/25/2027"
click at [587, 587] on input "Issuing Authority" at bounding box center [677, 594] width 287 height 32
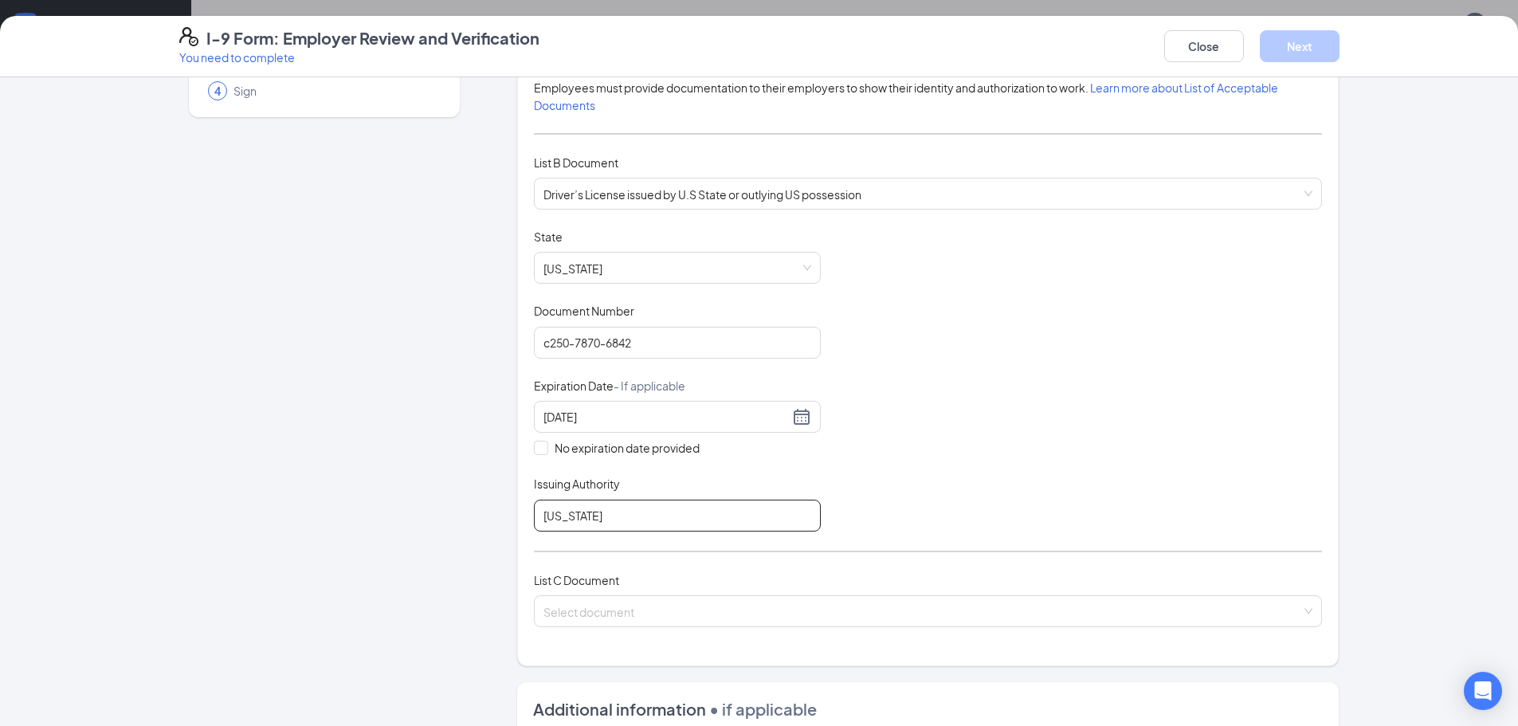
scroll to position [319, 0]
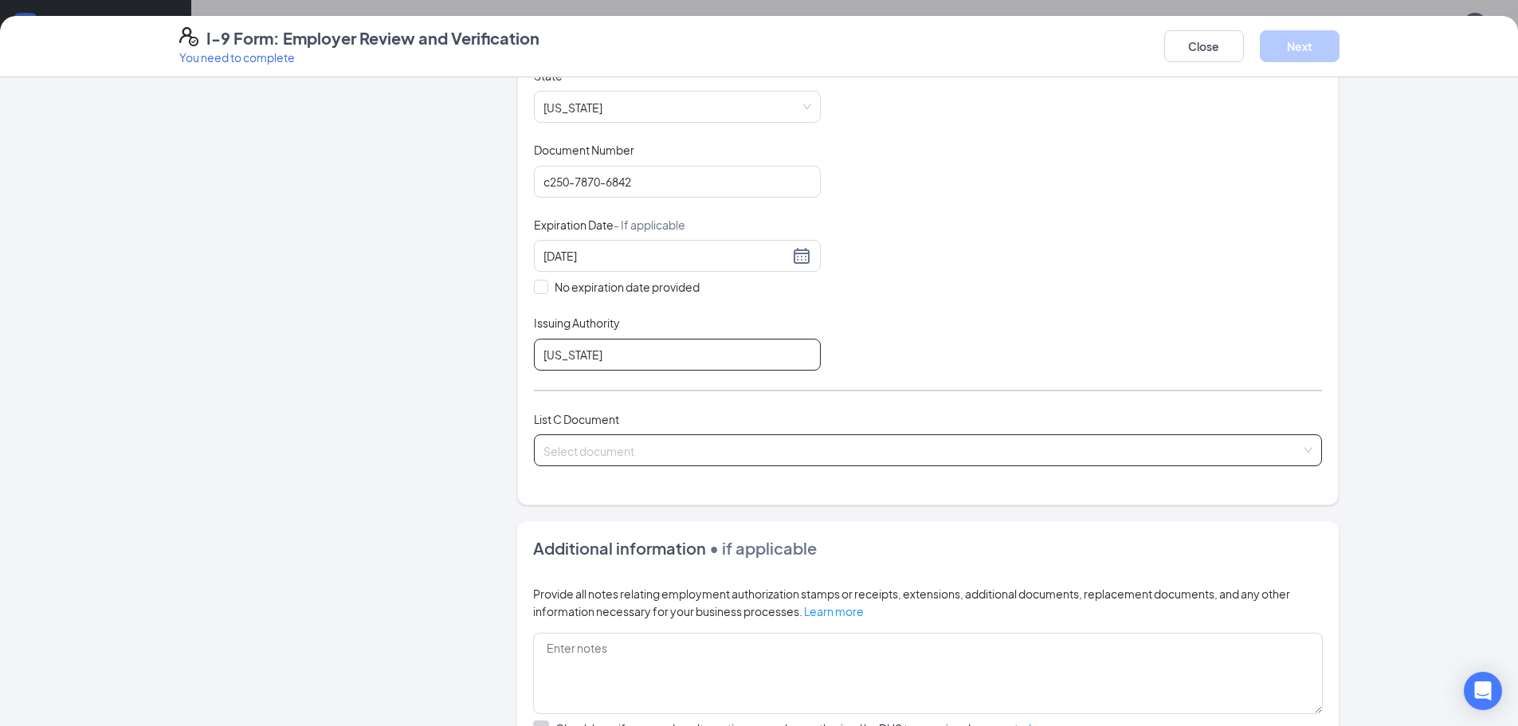
type input "Illinois"
click at [630, 448] on input "search" at bounding box center [923, 447] width 758 height 24
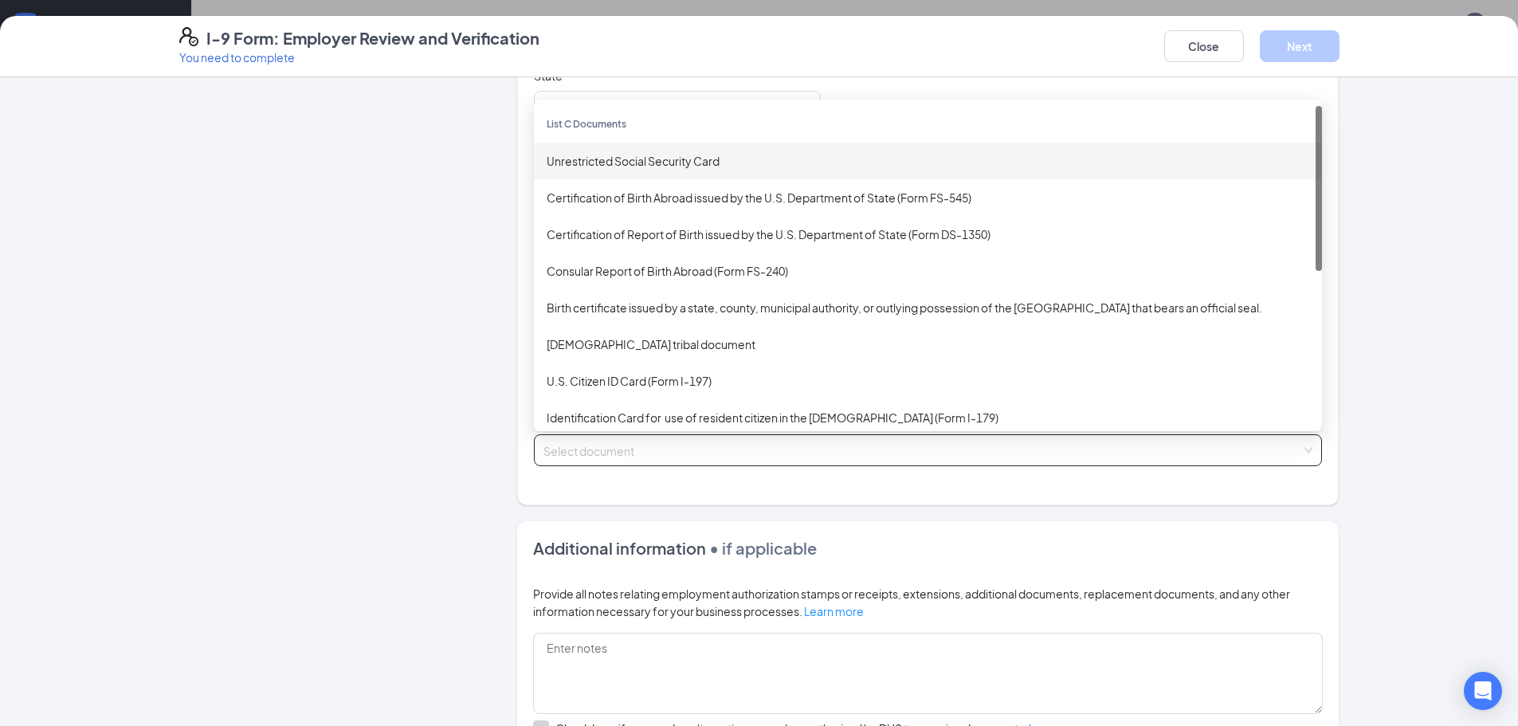
click at [622, 149] on div "Unrestricted Social Security Card" at bounding box center [928, 161] width 788 height 37
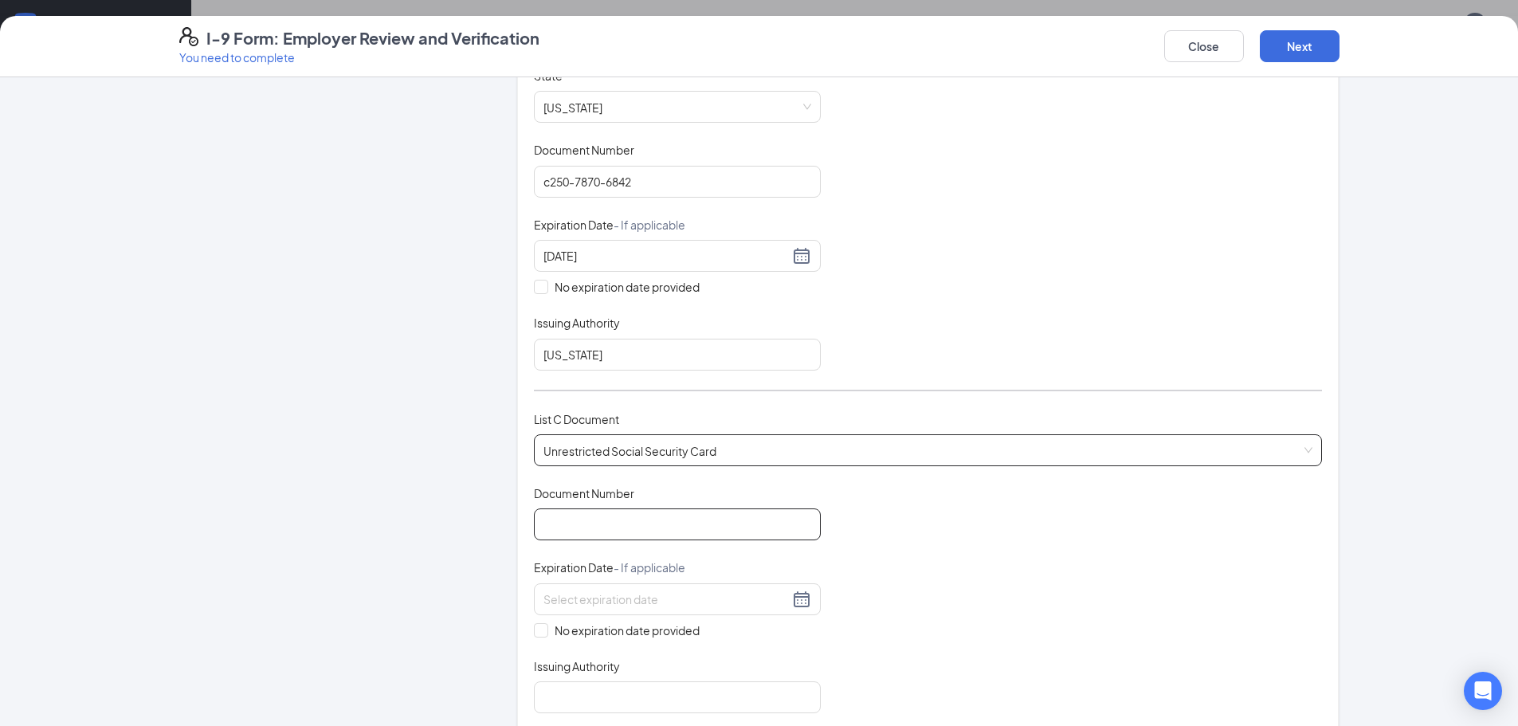
click at [650, 510] on input "Document Number" at bounding box center [677, 524] width 287 height 32
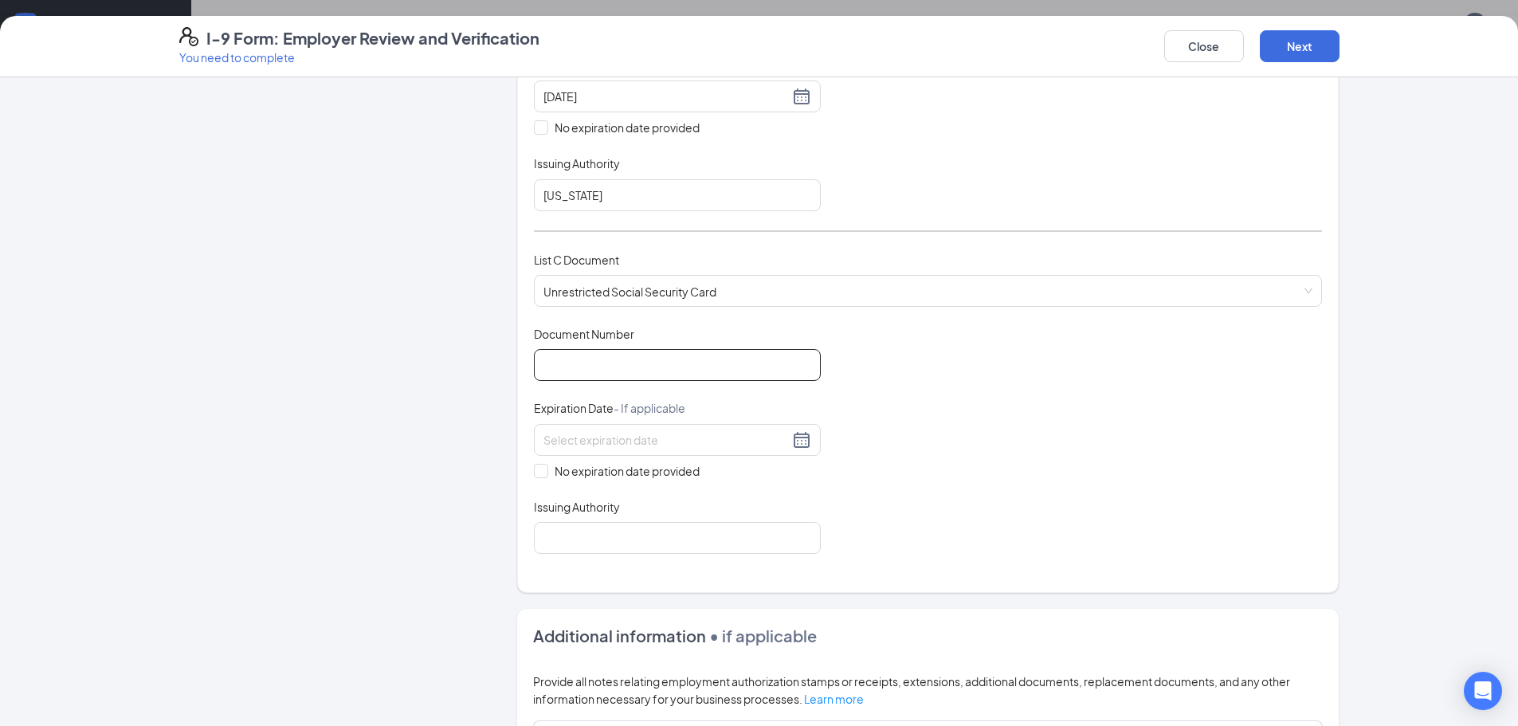
scroll to position [558, 0]
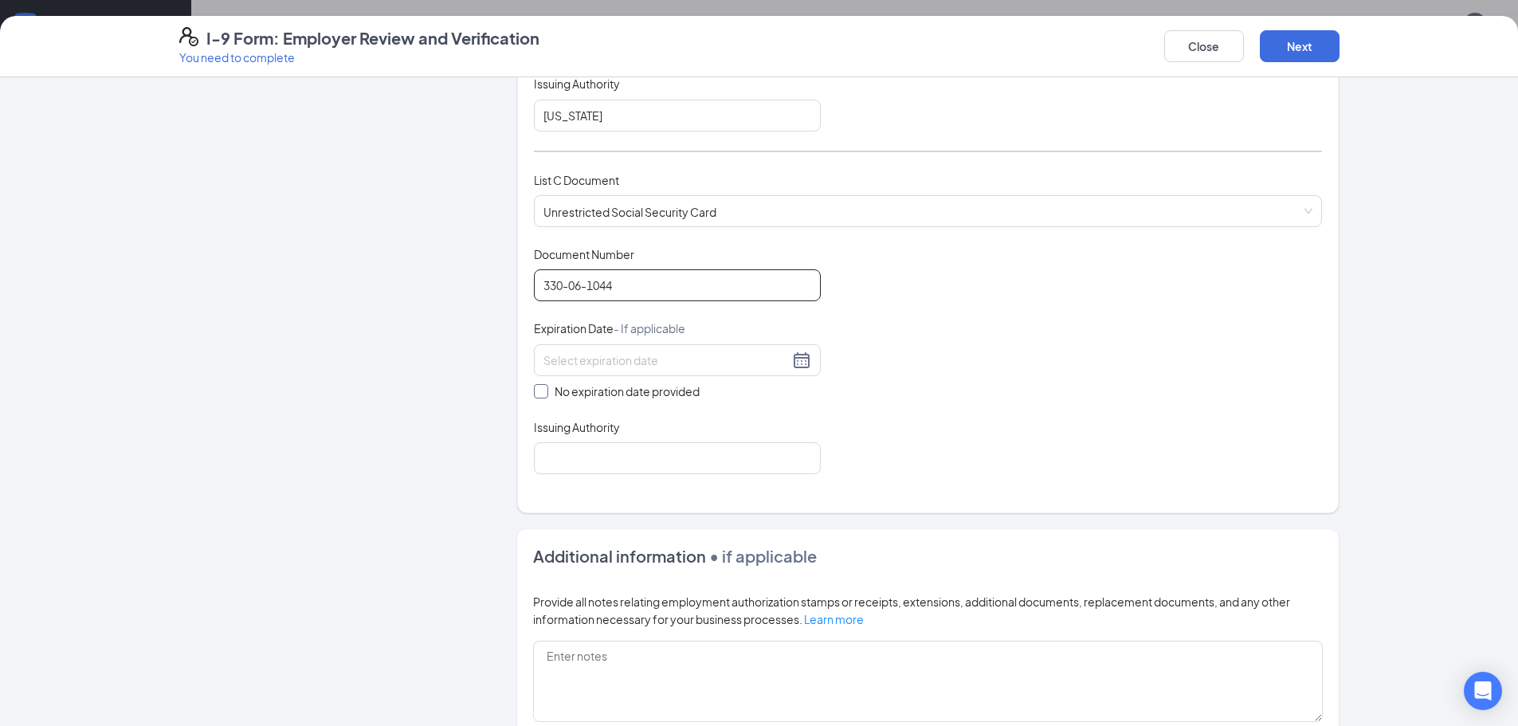
type input "330-06-1044"
click at [542, 394] on span at bounding box center [541, 391] width 14 height 14
click at [542, 394] on input "No expiration date provided" at bounding box center [539, 389] width 11 height 11
checkbox input "true"
click at [568, 464] on input "Issuing Authority" at bounding box center [677, 461] width 287 height 32
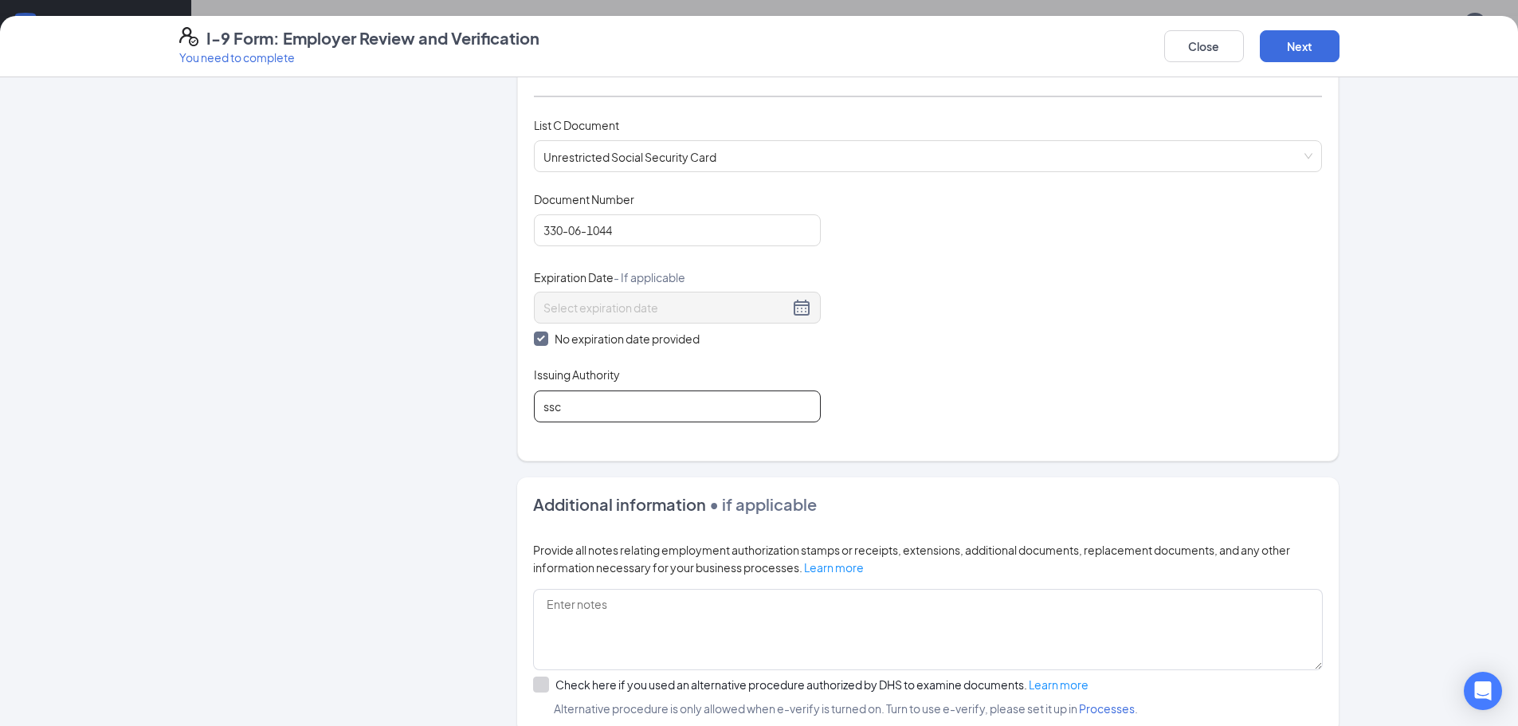
scroll to position [787, 0]
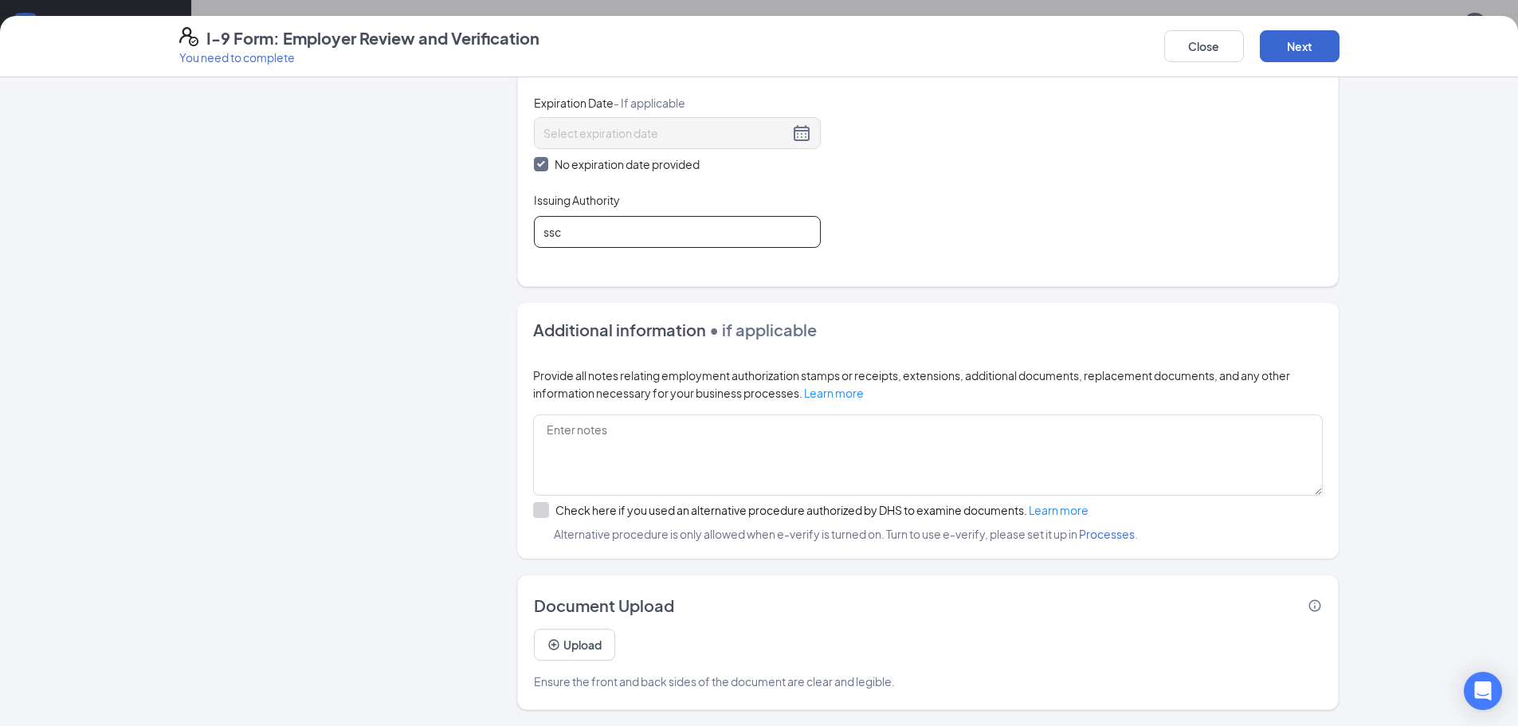
type input "ssc"
click at [1332, 44] on button "Next" at bounding box center [1300, 46] width 80 height 32
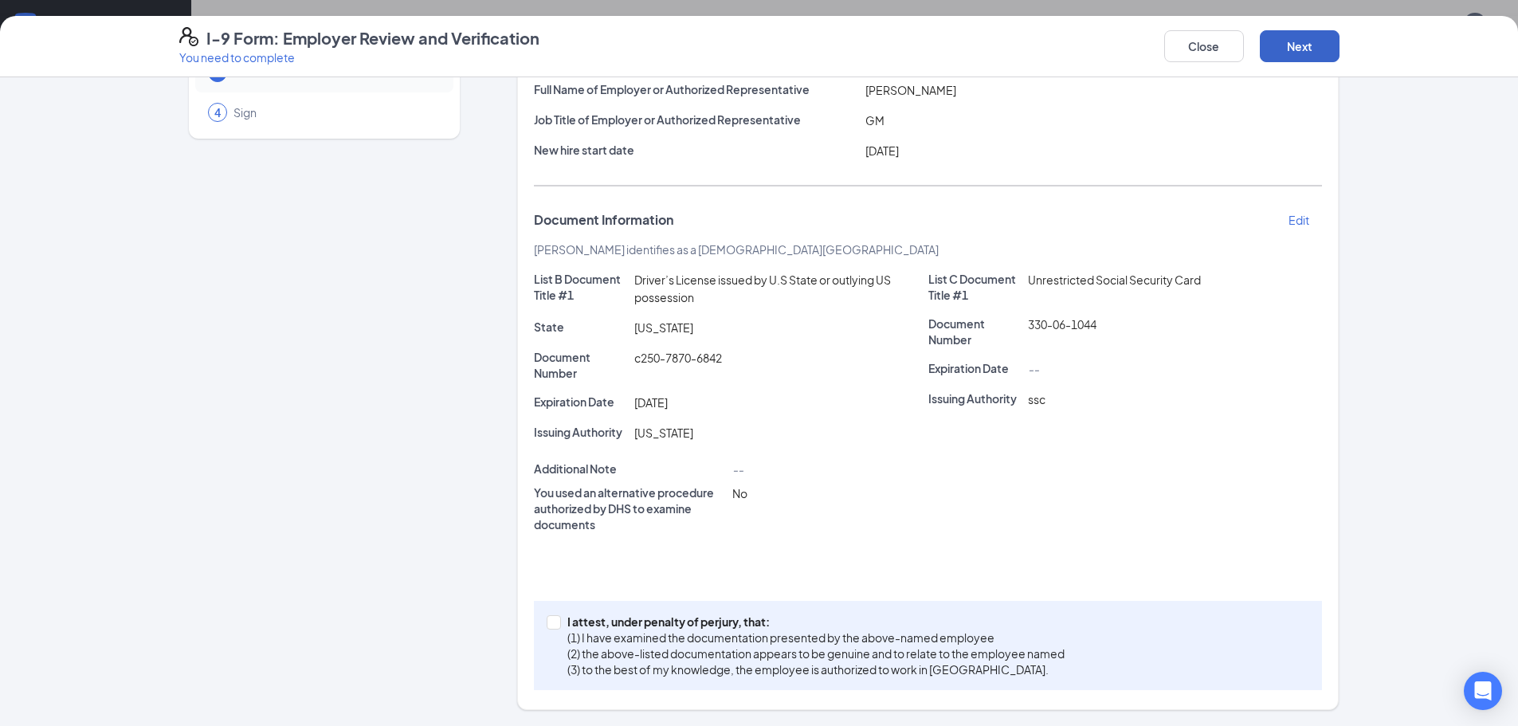
scroll to position [136, 0]
click at [547, 618] on input "I attest, under penalty of perjury, that: (1) I have examined the documentation…" at bounding box center [552, 620] width 11 height 11
checkbox input "true"
click at [1313, 50] on button "Next" at bounding box center [1300, 46] width 80 height 32
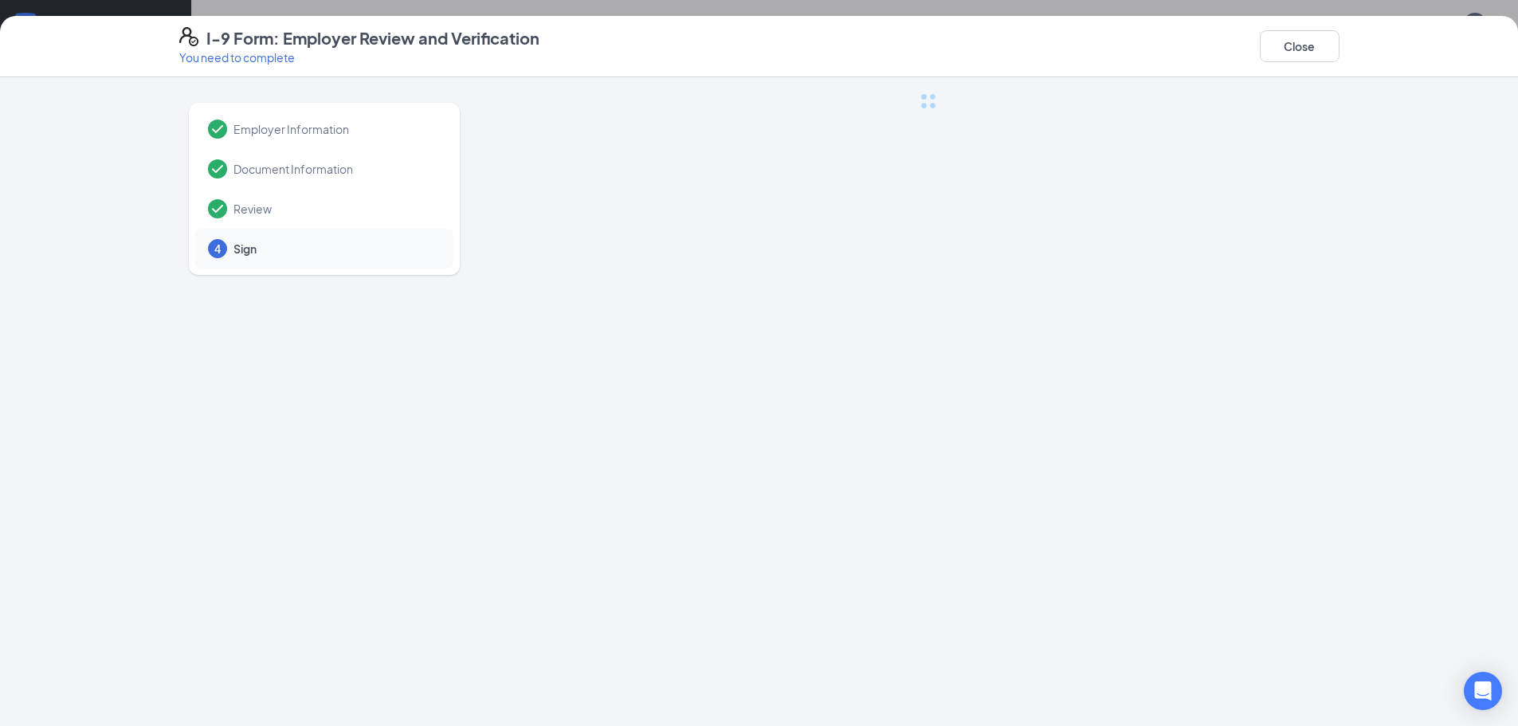
scroll to position [0, 0]
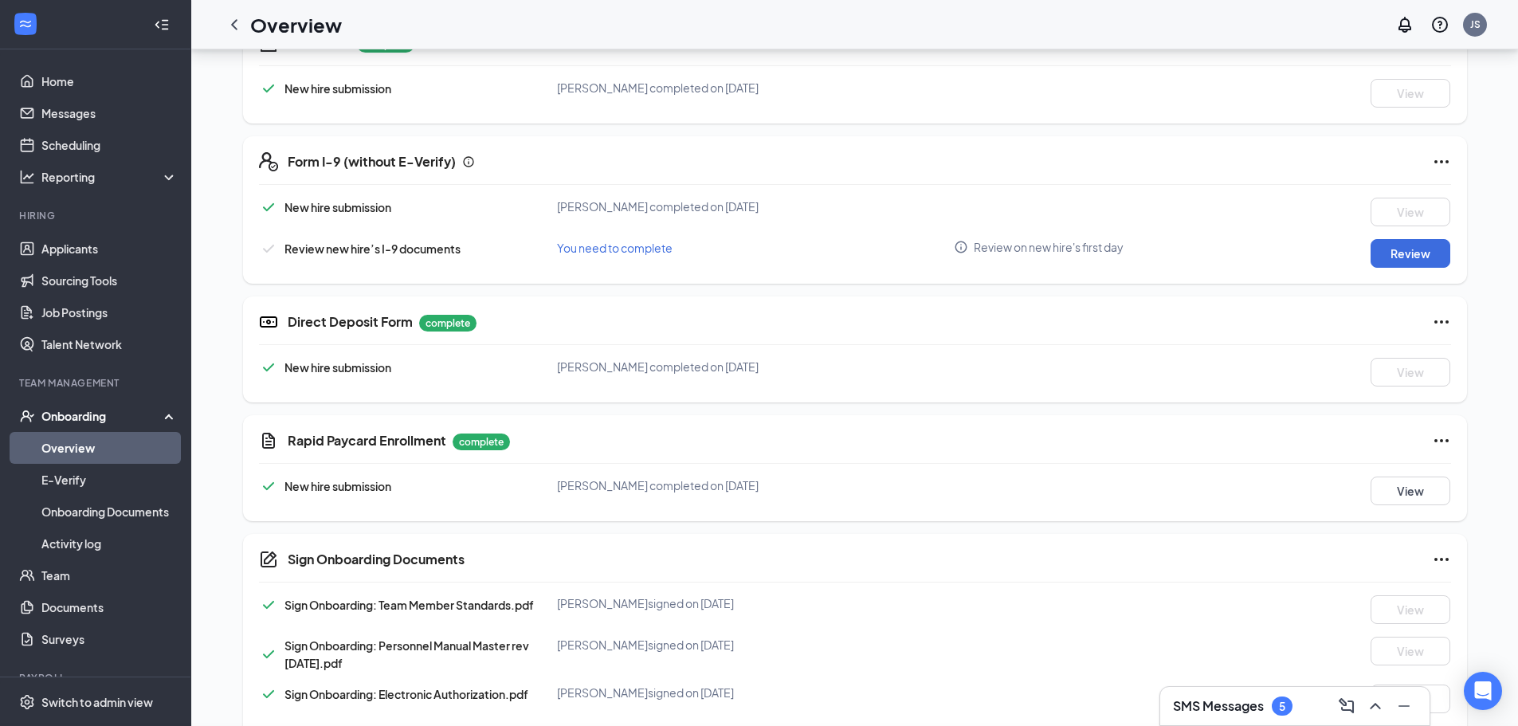
click at [753, 230] on div "I-9 Form: Employer Review and Verification You need to complete Close Employer …" at bounding box center [759, 363] width 1518 height 726
